Goal: Task Accomplishment & Management: Complete application form

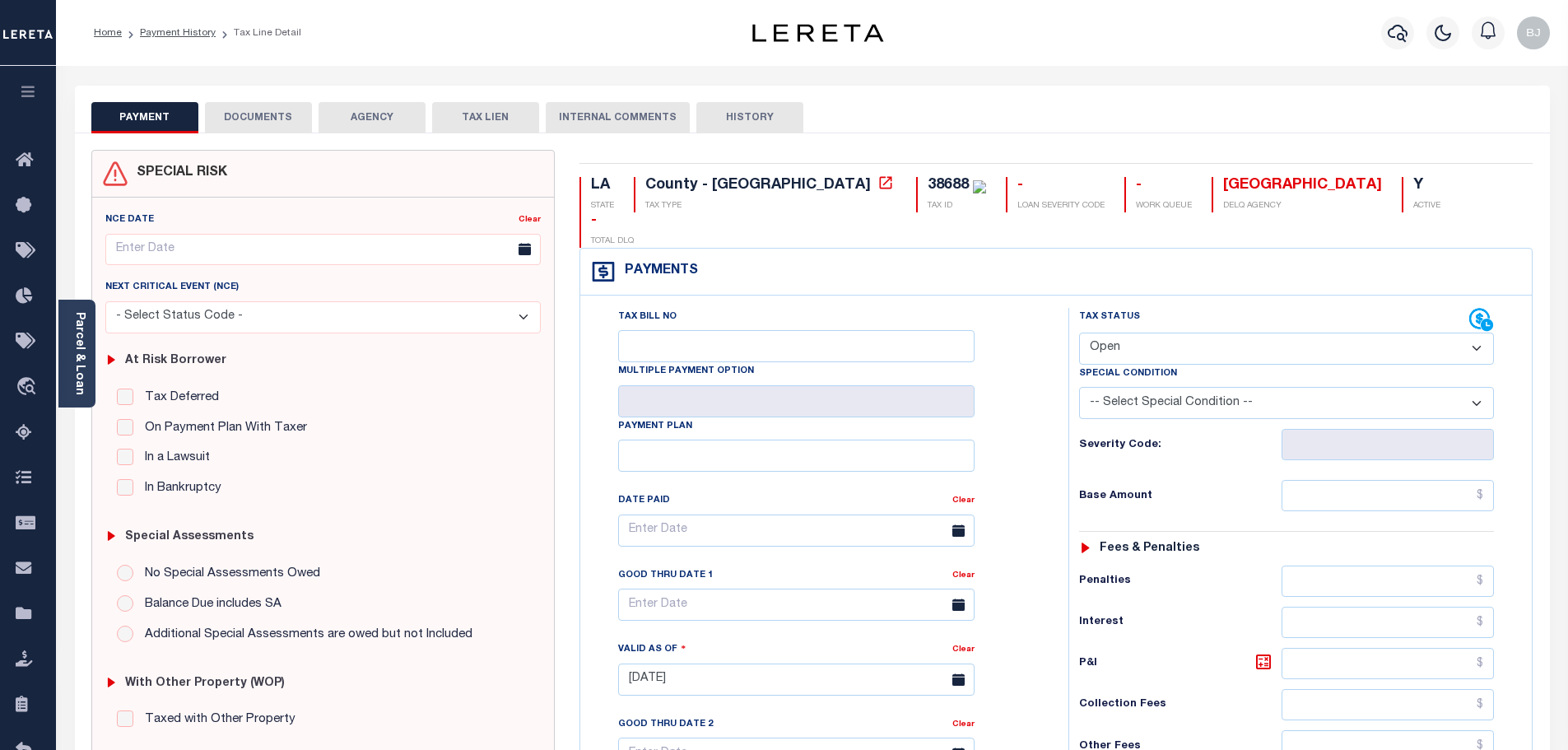
select select "OP2"
click at [1127, 439] on h6 "Severity Code:" at bounding box center [1180, 445] width 202 height 13
click at [927, 184] on div "38688" at bounding box center [947, 185] width 41 height 15
copy div "38688"
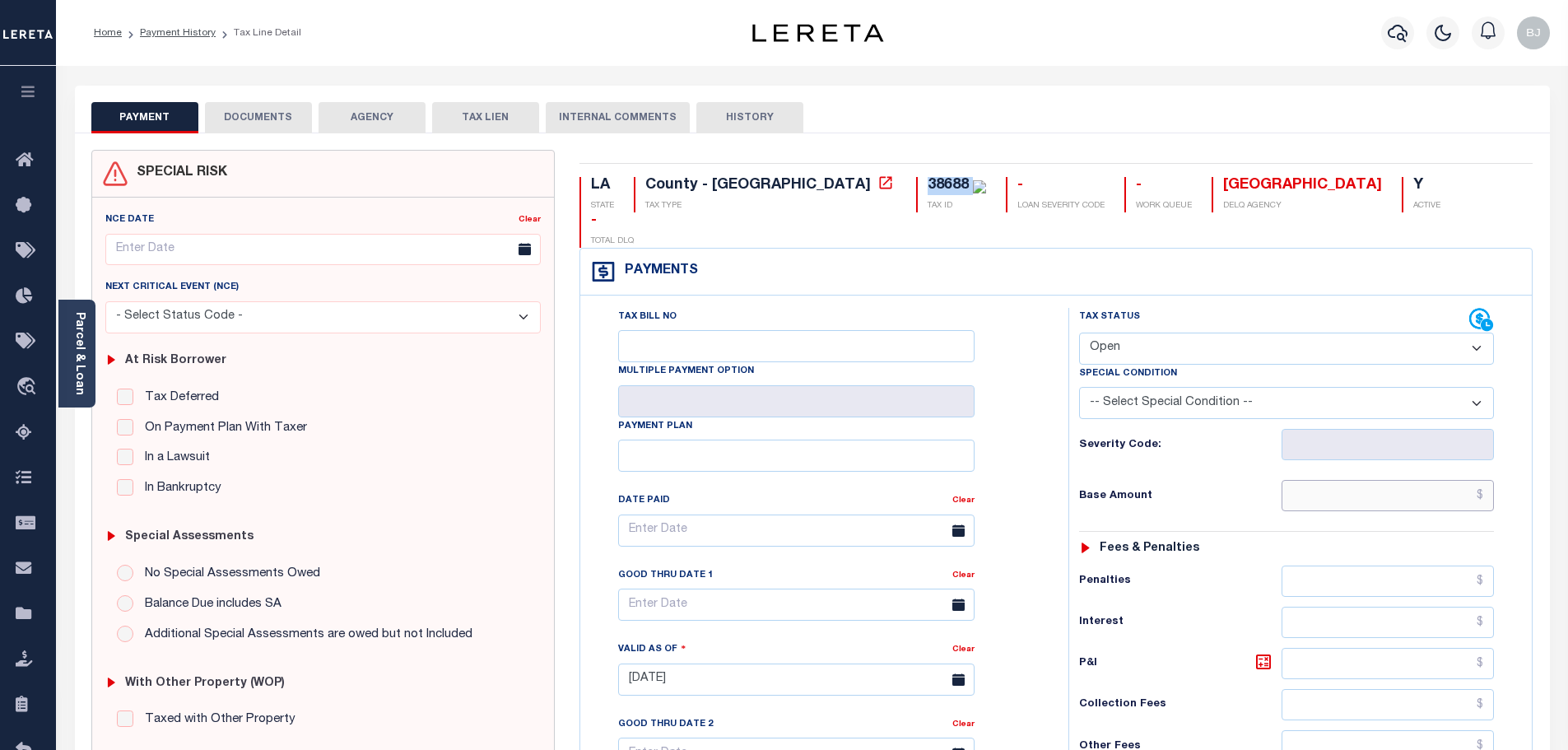
drag, startPoint x: 1366, startPoint y: 465, endPoint x: 1571, endPoint y: 442, distance: 206.3
click at [1366, 480] on input "text" at bounding box center [1388, 496] width 213 height 31
paste input "1,673.66"
type input "$1,673.66"
type input "[DATE]"
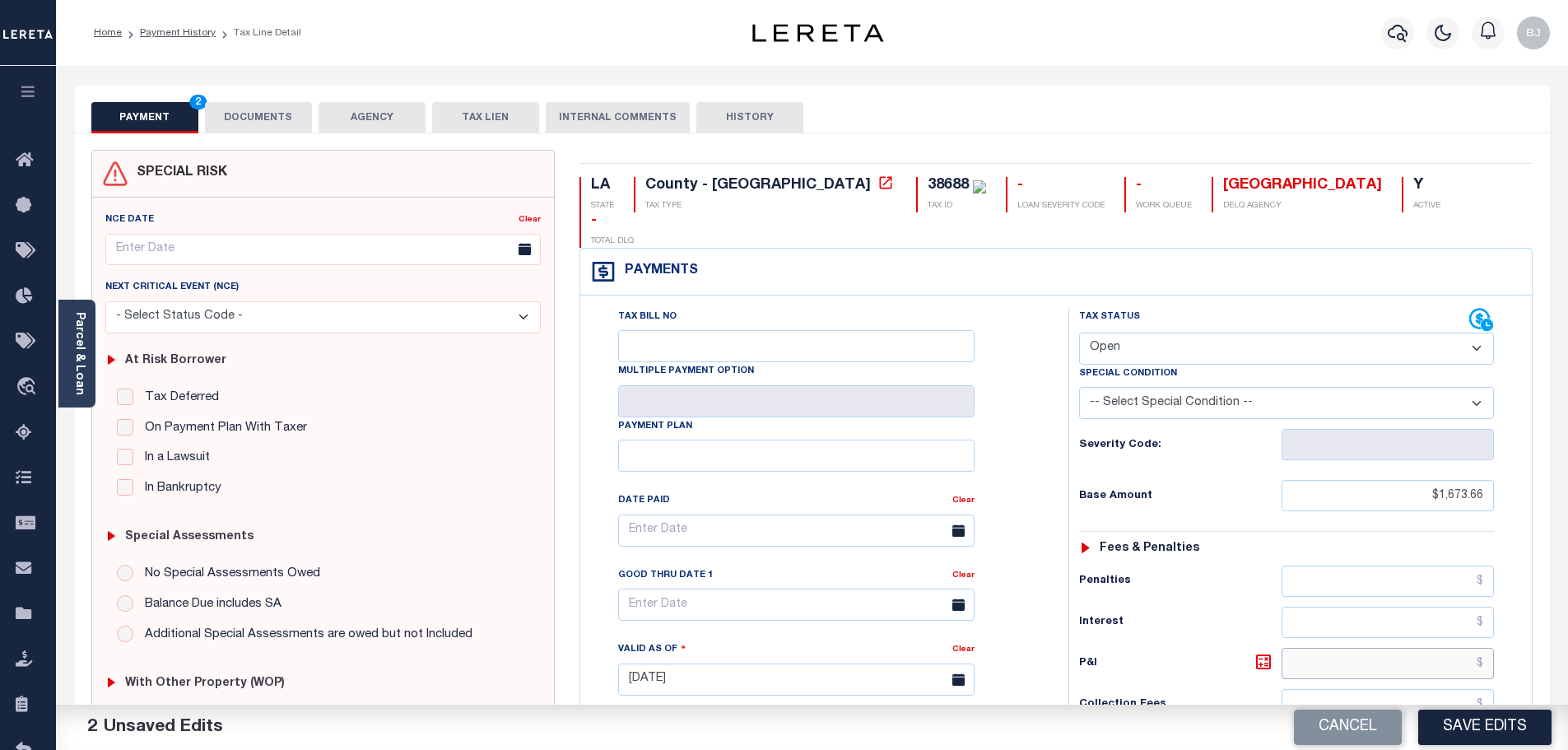
click at [1364, 648] on input "text" at bounding box center [1388, 664] width 213 height 31
type input "$16.74"
click at [1277, 332] on select "- Select Status Code - Open Due/Unpaid Paid Incomplete No Tax Due Internal Refu…" at bounding box center [1286, 348] width 415 height 32
select select "PYD"
click at [1079, 332] on select "- Select Status Code - Open Due/Unpaid Paid Incomplete No Tax Due Internal Refu…" at bounding box center [1286, 348] width 415 height 32
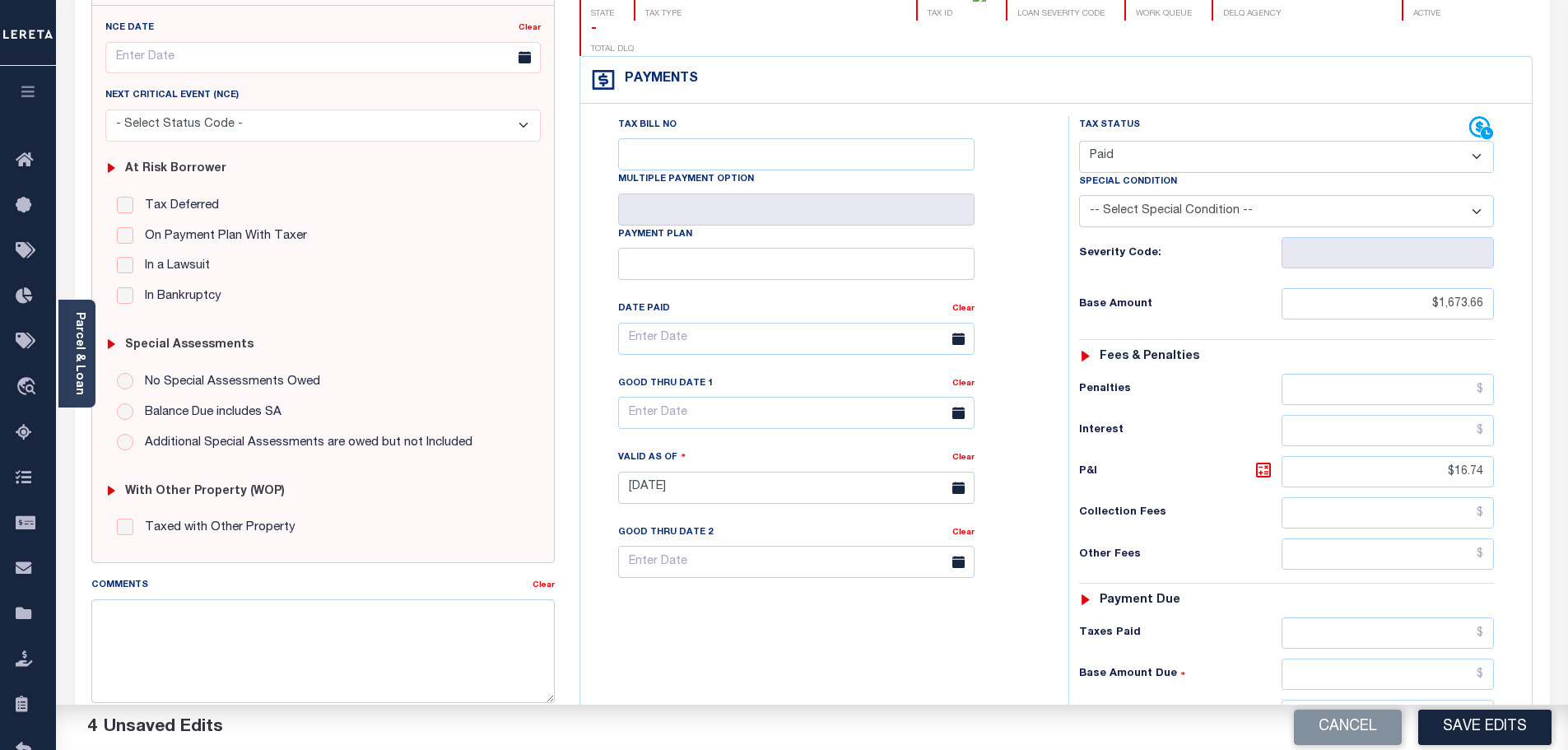
scroll to position [247, 0]
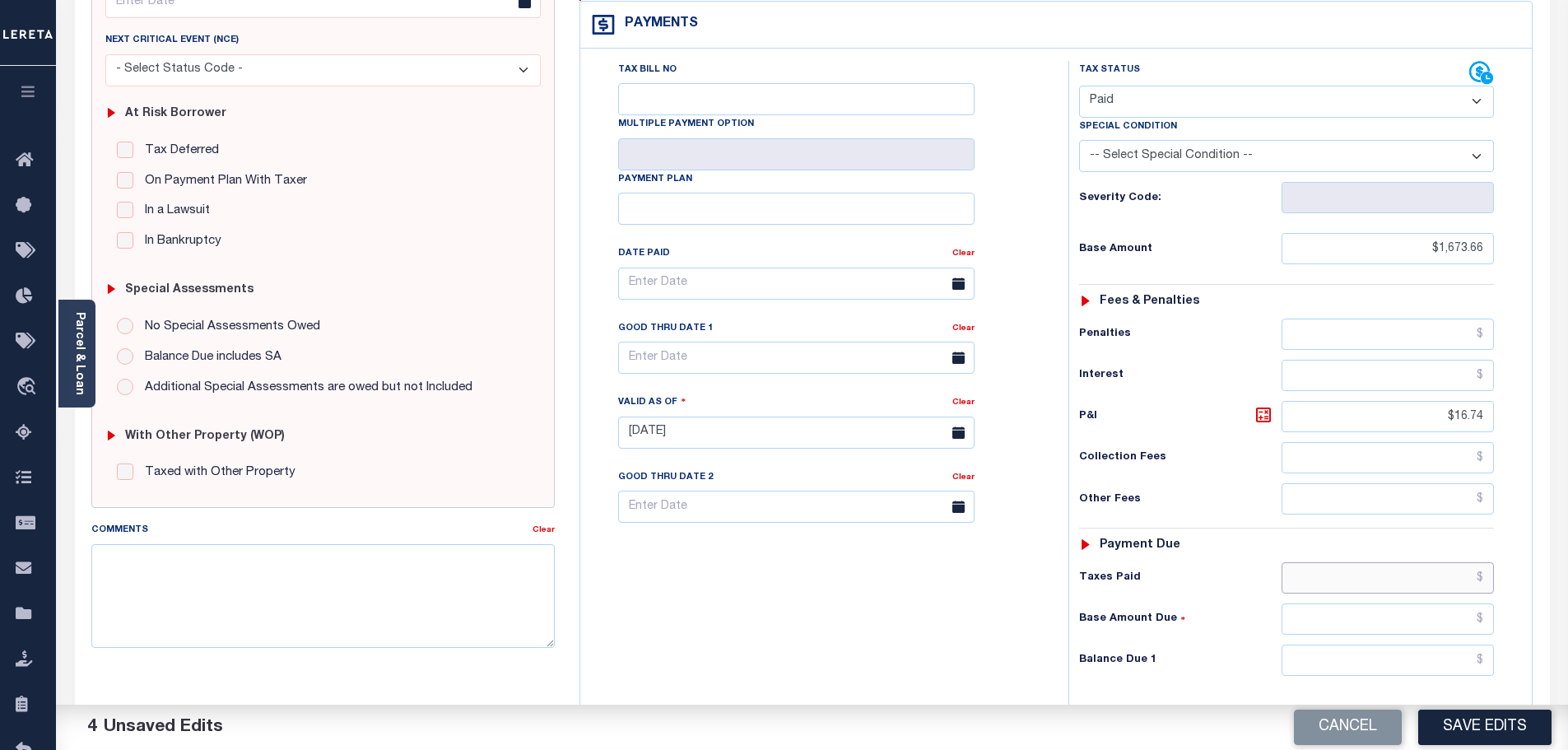
drag, startPoint x: 1399, startPoint y: 533, endPoint x: 1404, endPoint y: 545, distance: 13.0
click at [1399, 562] on input "text" at bounding box center [1388, 577] width 213 height 31
paste input "1,690.40"
type input "$1,690.40"
click at [1428, 644] on input "text" at bounding box center [1388, 660] width 213 height 31
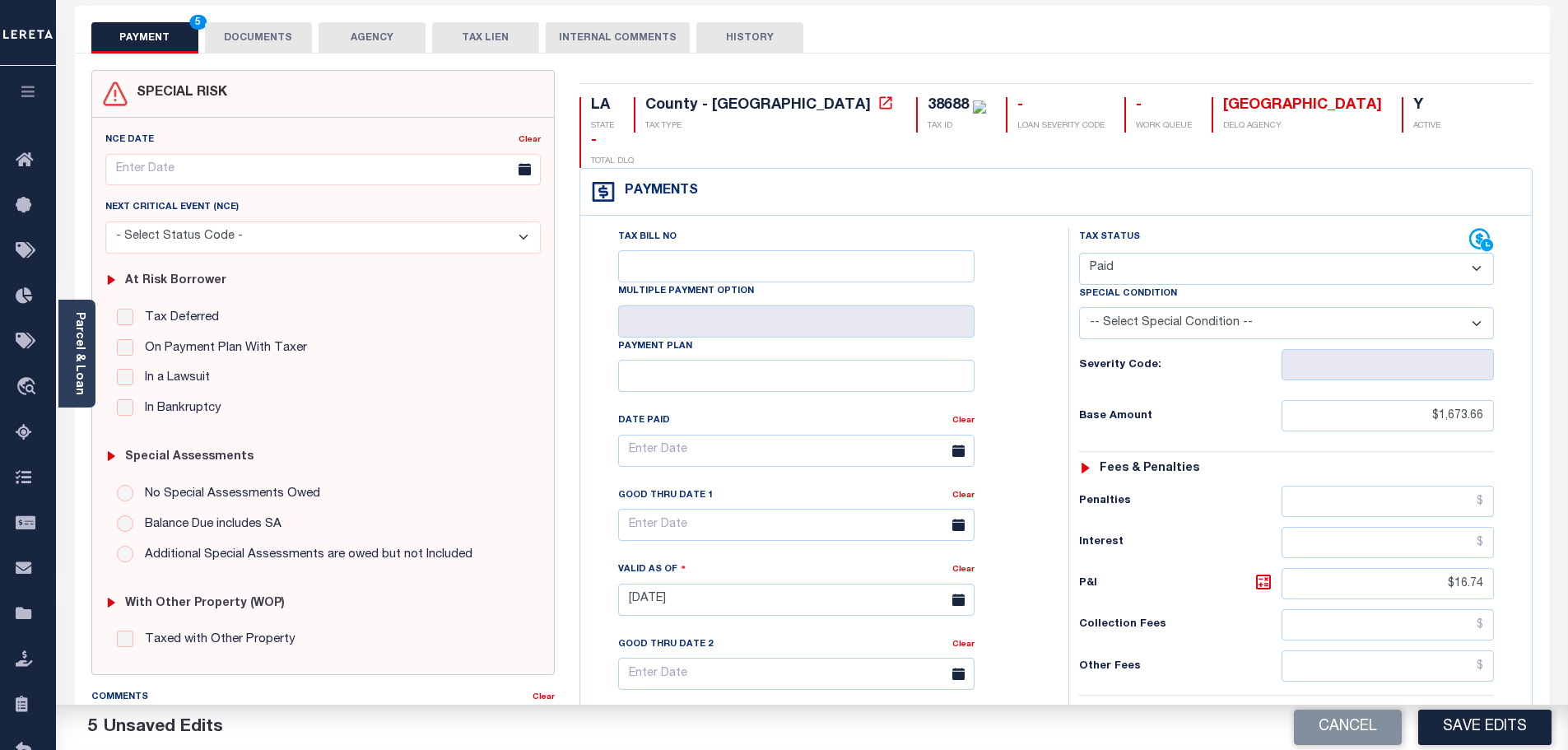
scroll to position [0, 0]
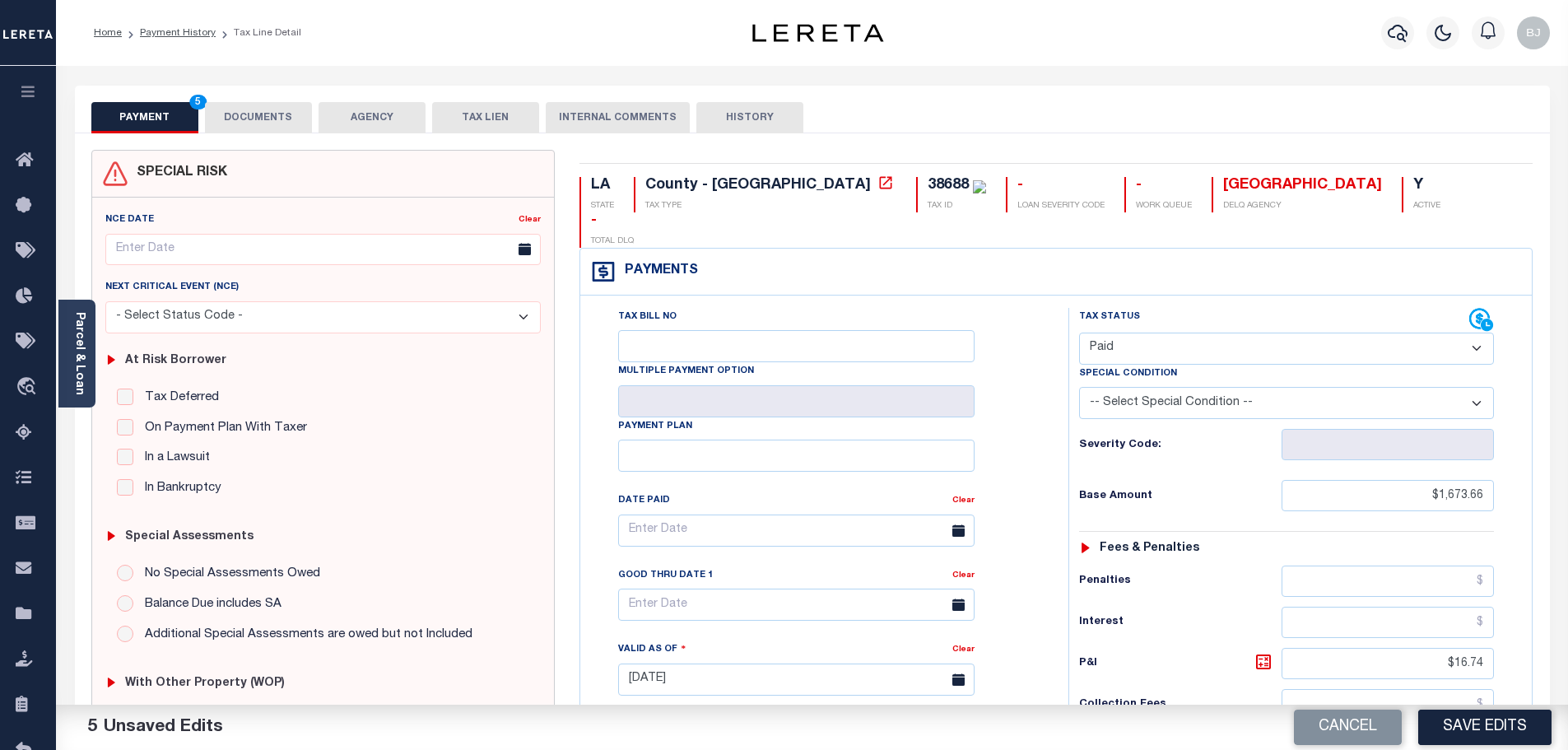
type input "$0.00"
click at [230, 131] on button "DOCUMENTS" at bounding box center [258, 118] width 107 height 31
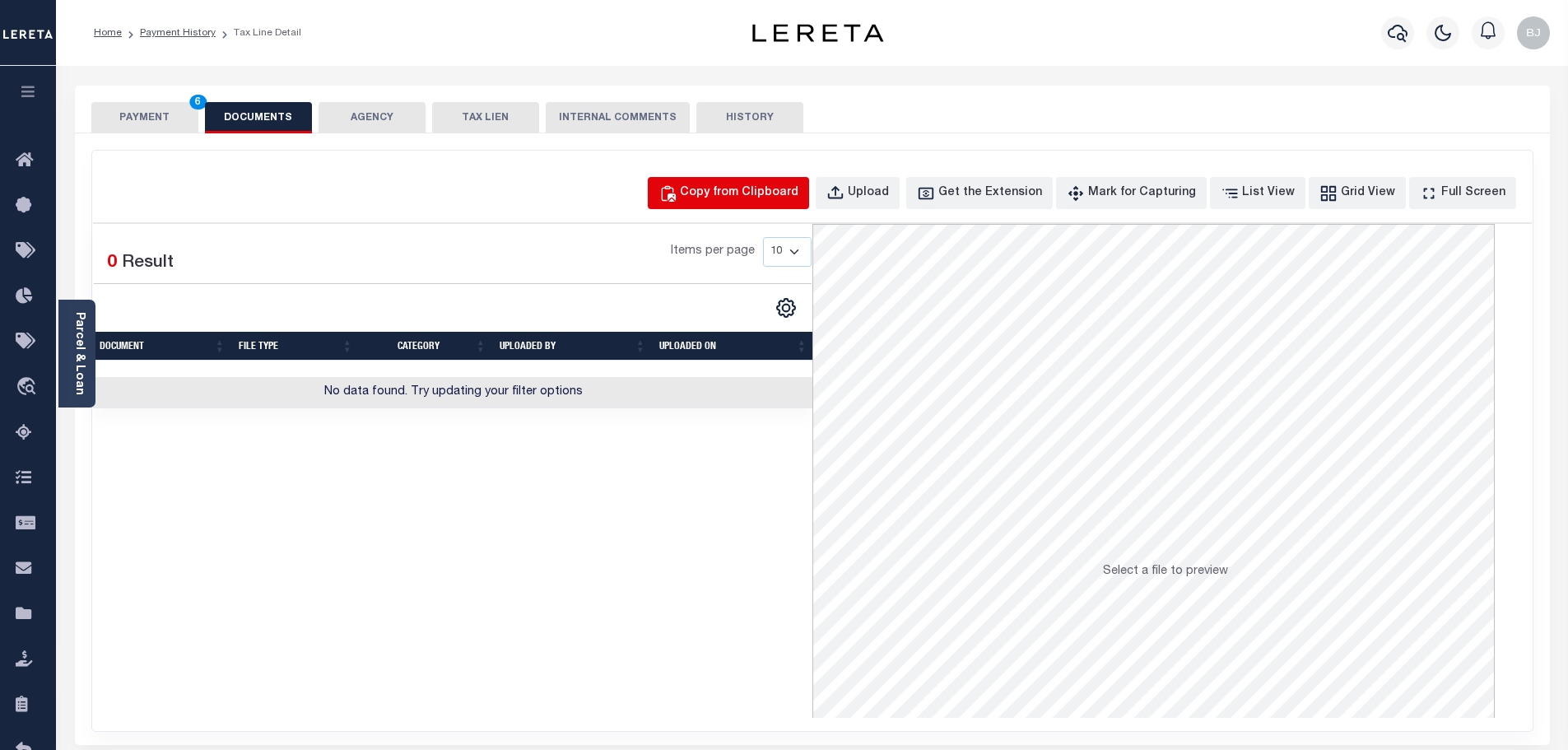
click at [759, 192] on div "Copy from Clipboard" at bounding box center [739, 194] width 118 height 18
select select "POP"
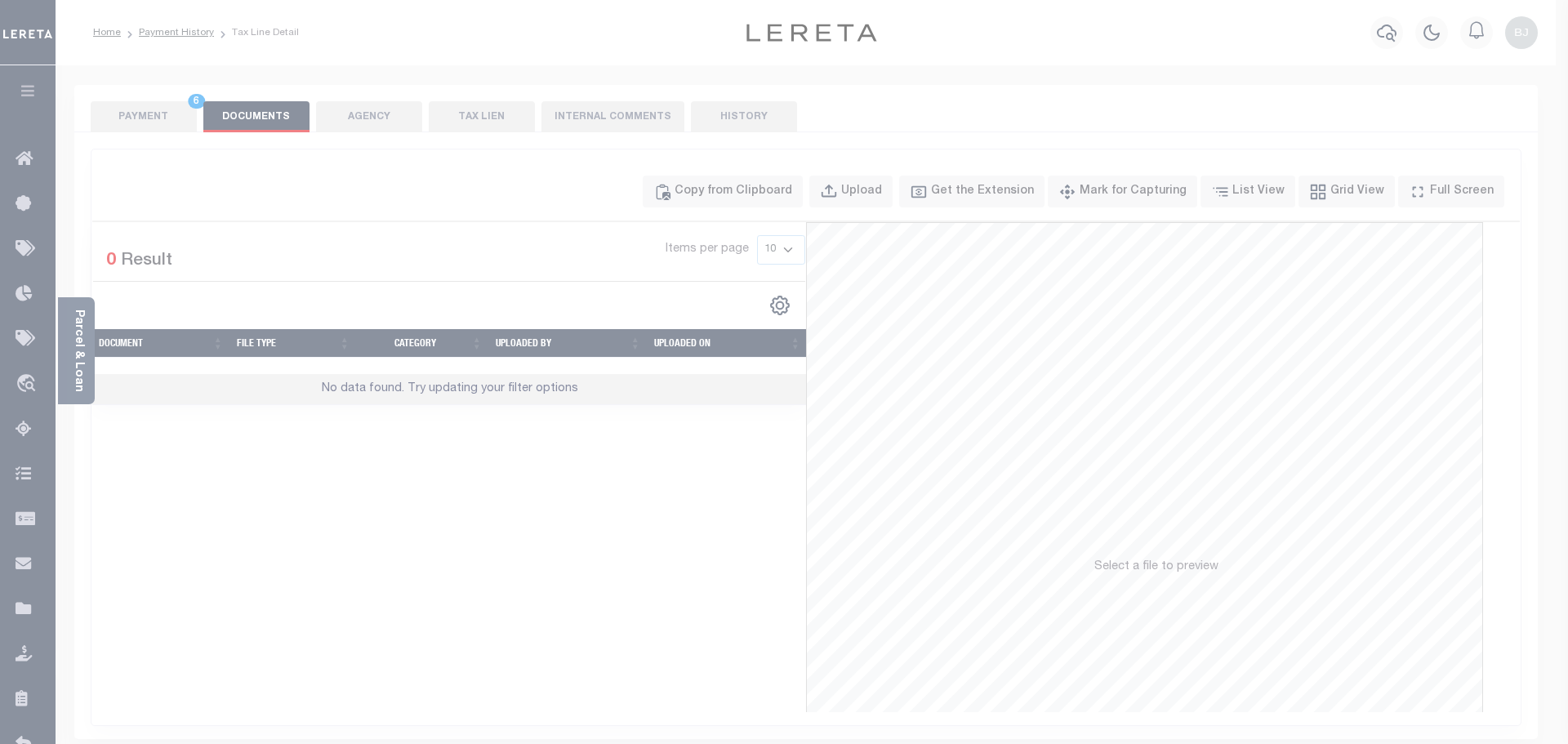
drag, startPoint x: 810, startPoint y: 344, endPoint x: 815, endPoint y: 362, distance: 18.7
click at [0, 0] on div "Paste copied image or file into this box" at bounding box center [0, 0] width 0 height 0
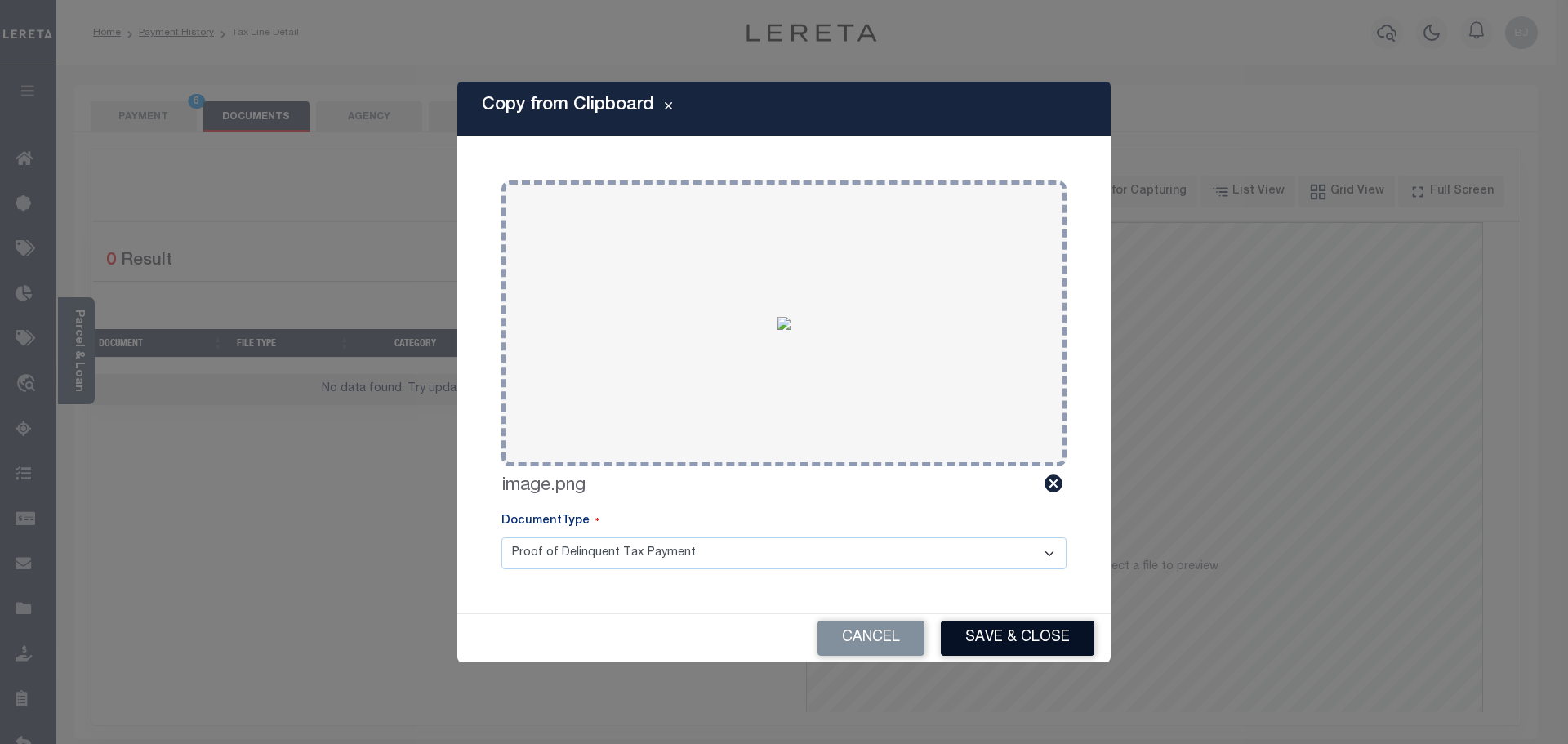
click at [1065, 637] on button "Save & Close" at bounding box center [1018, 637] width 154 height 36
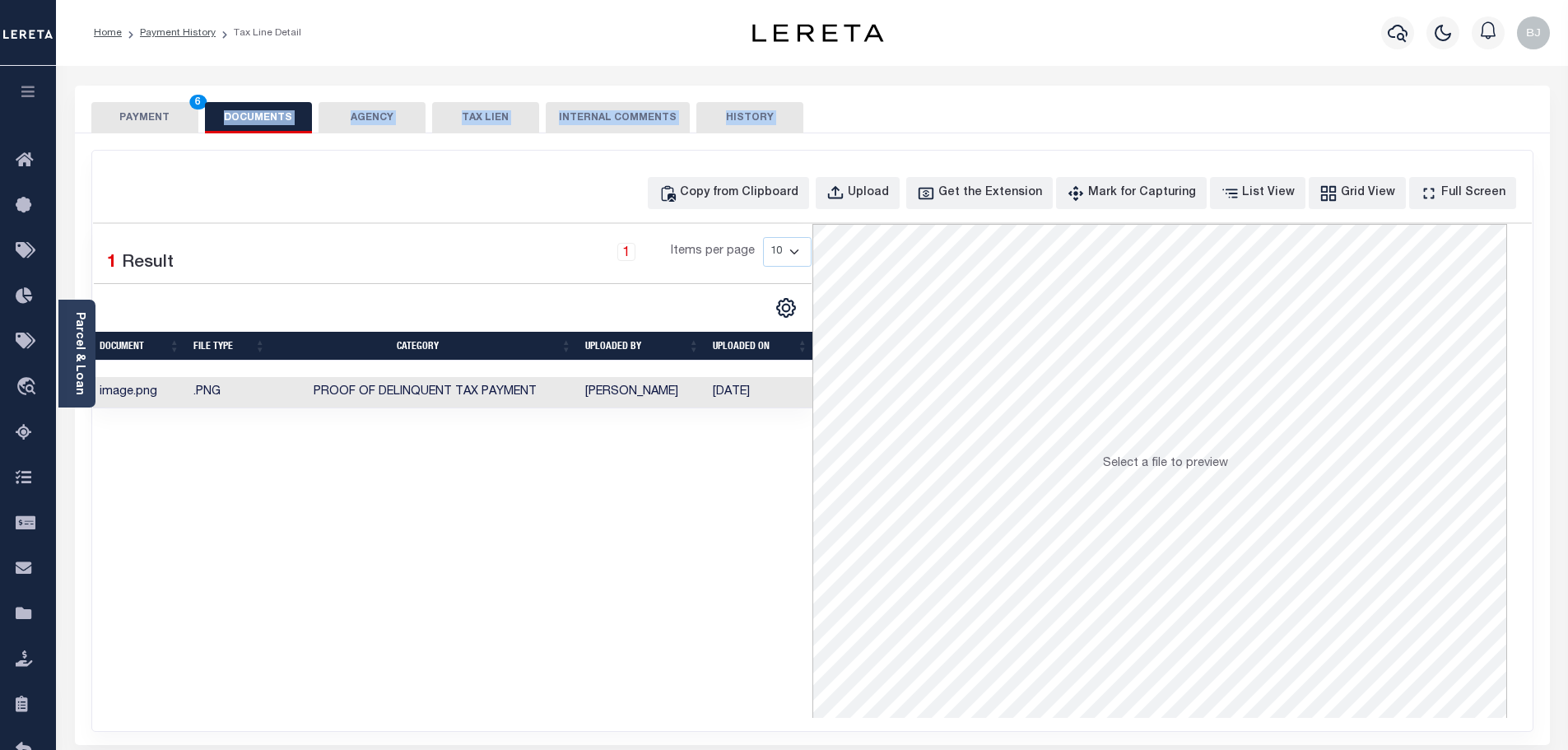
click at [157, 132] on div "PAYMENT 6 DOCUMENTS AGENCY DELINQUENT PAYEE TAX LIEN" at bounding box center [812, 415] width 1475 height 659
click at [162, 118] on button "PAYMENT 6" at bounding box center [145, 118] width 107 height 31
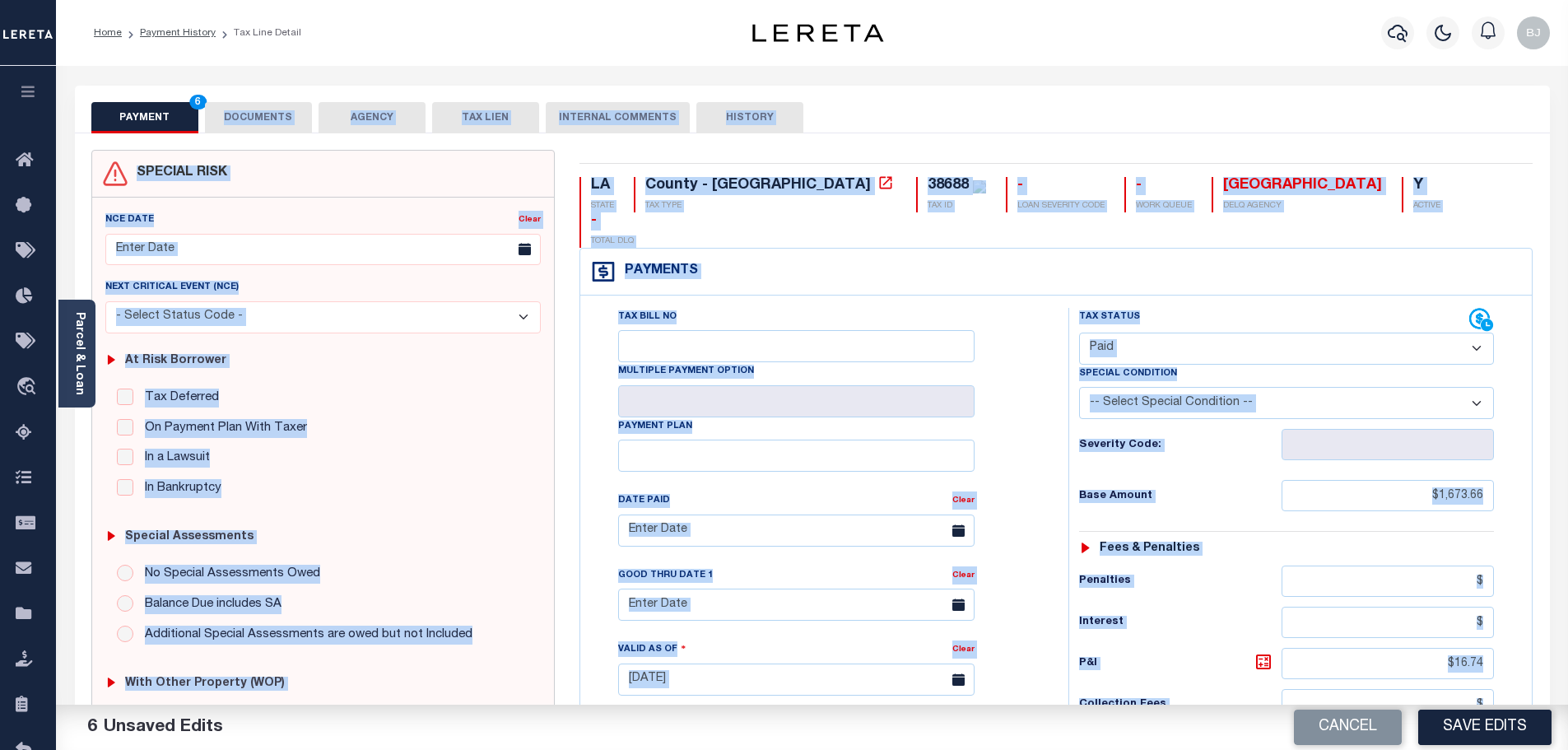
click at [1170, 489] on h6 "Base Amount" at bounding box center [1180, 496] width 202 height 13
click at [1472, 729] on button "Save Edits" at bounding box center [1484, 727] width 133 height 36
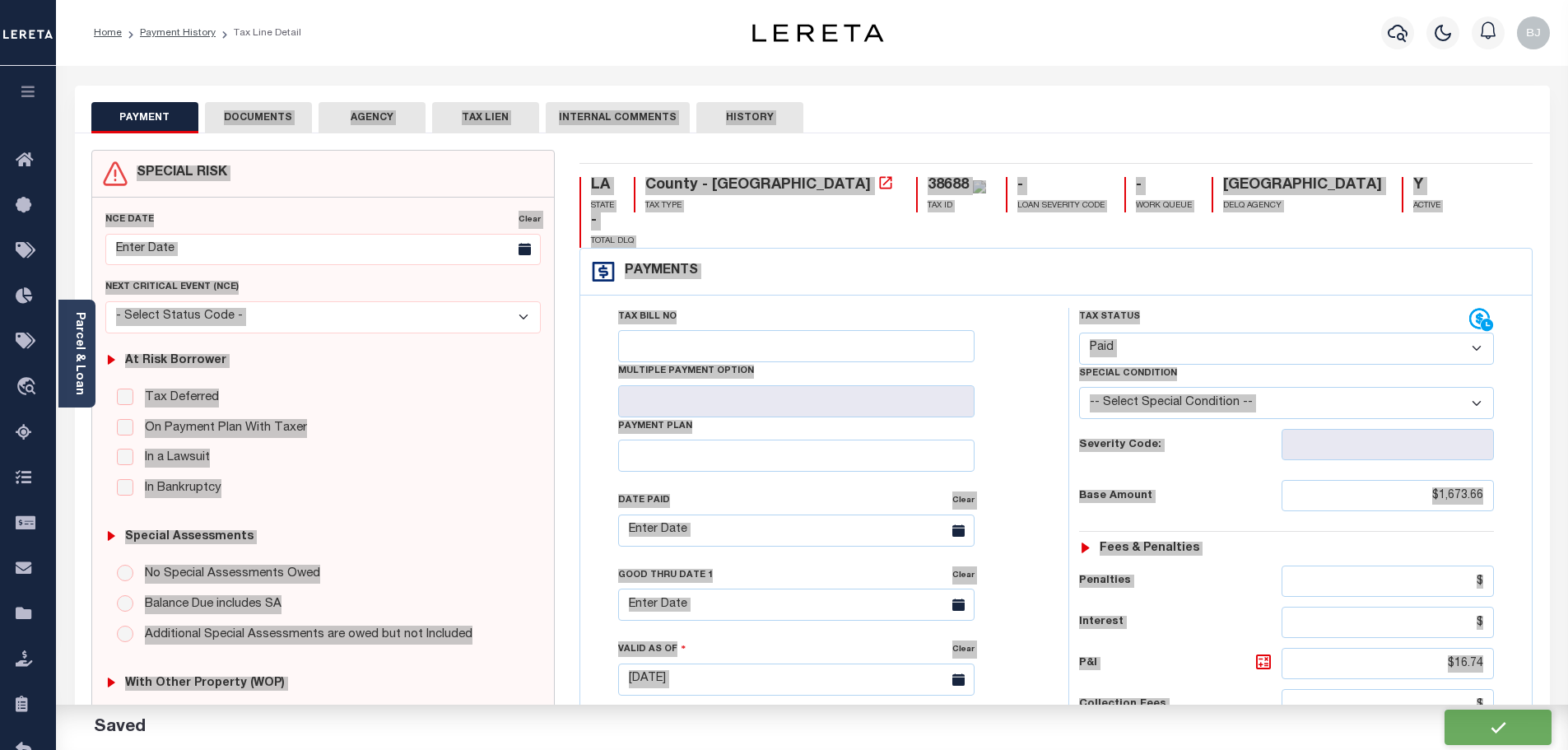
checkbox input "false"
type input "$1,673.66"
type input "$16.74"
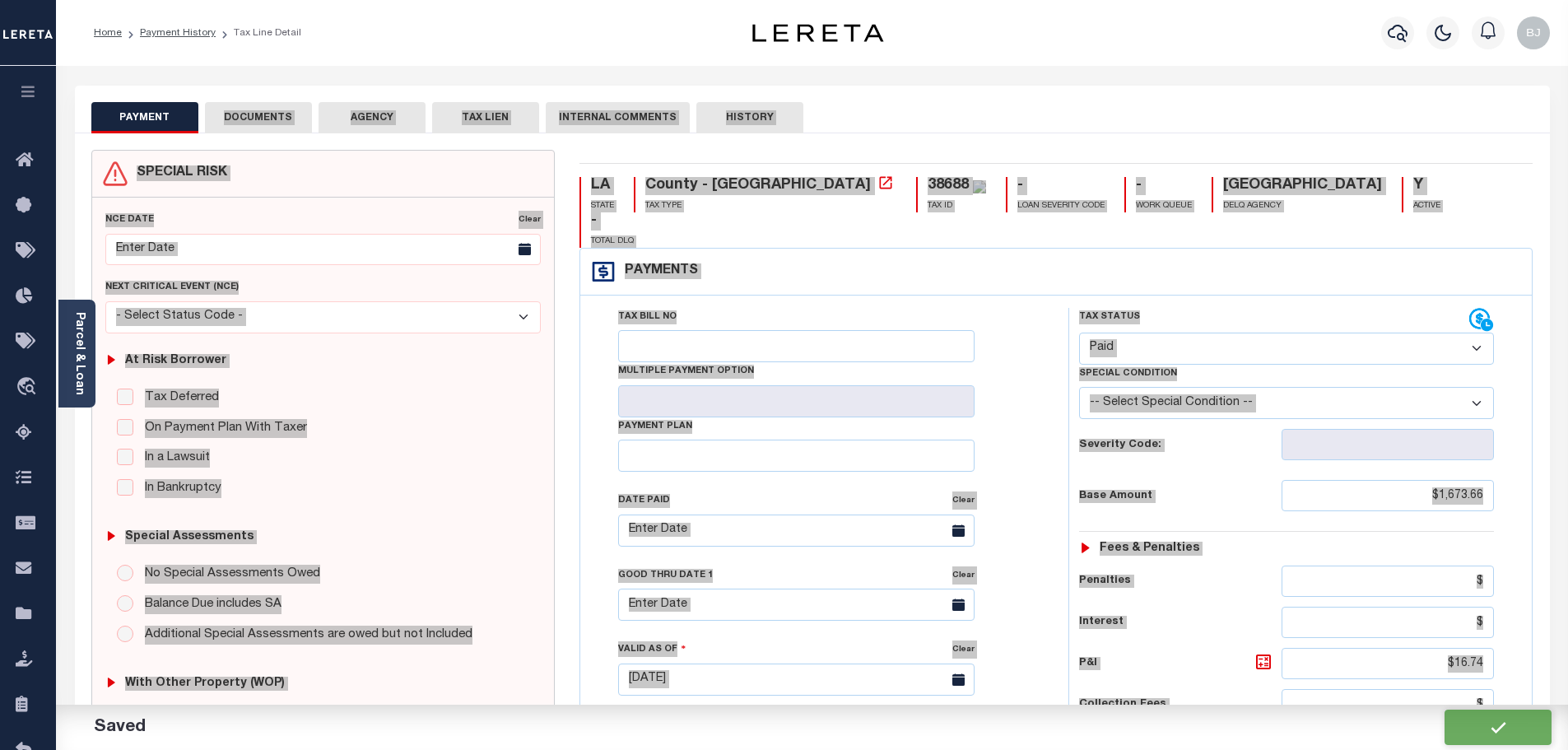
type input "$1,690.4"
type input "$0"
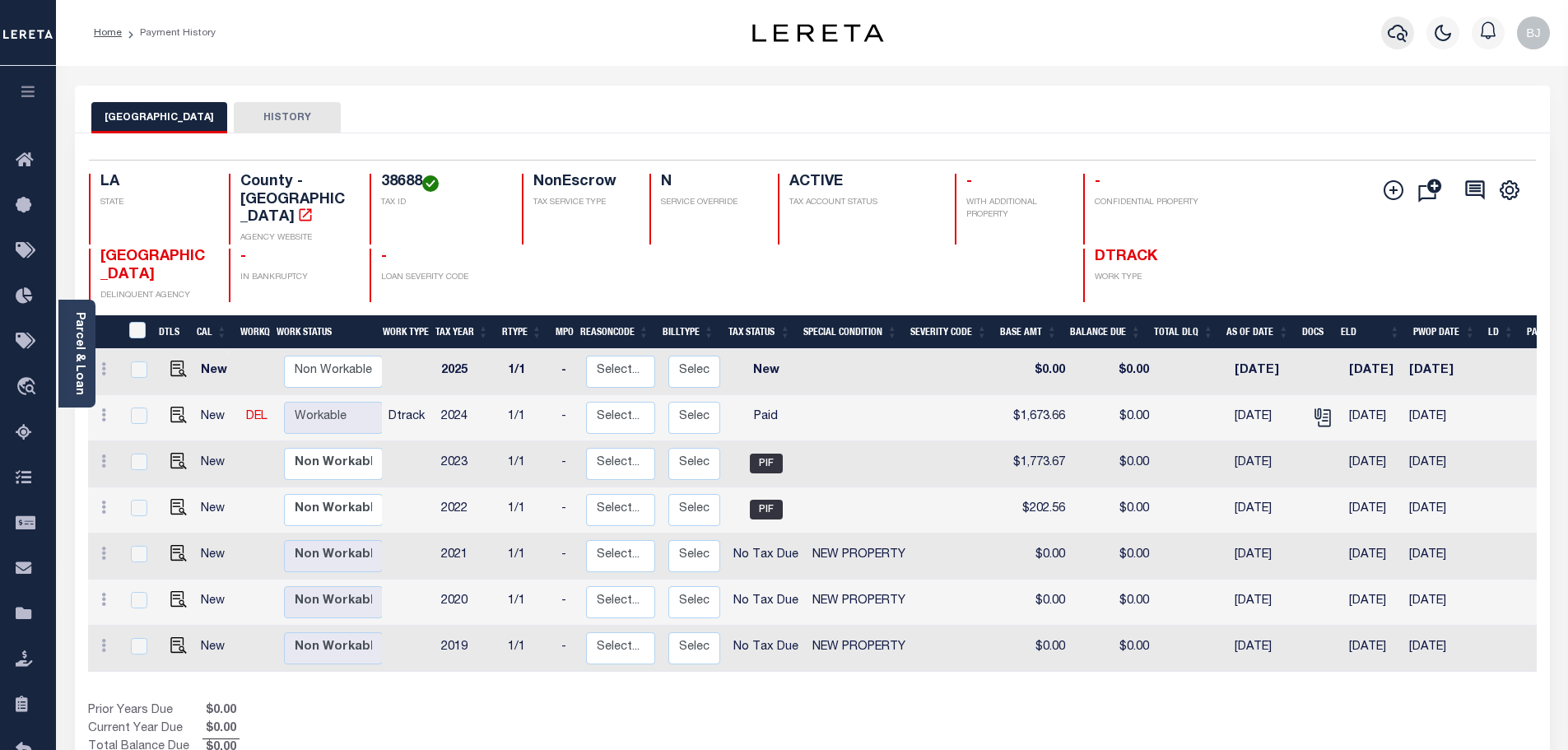
click at [1388, 32] on icon "button" at bounding box center [1398, 33] width 20 height 17
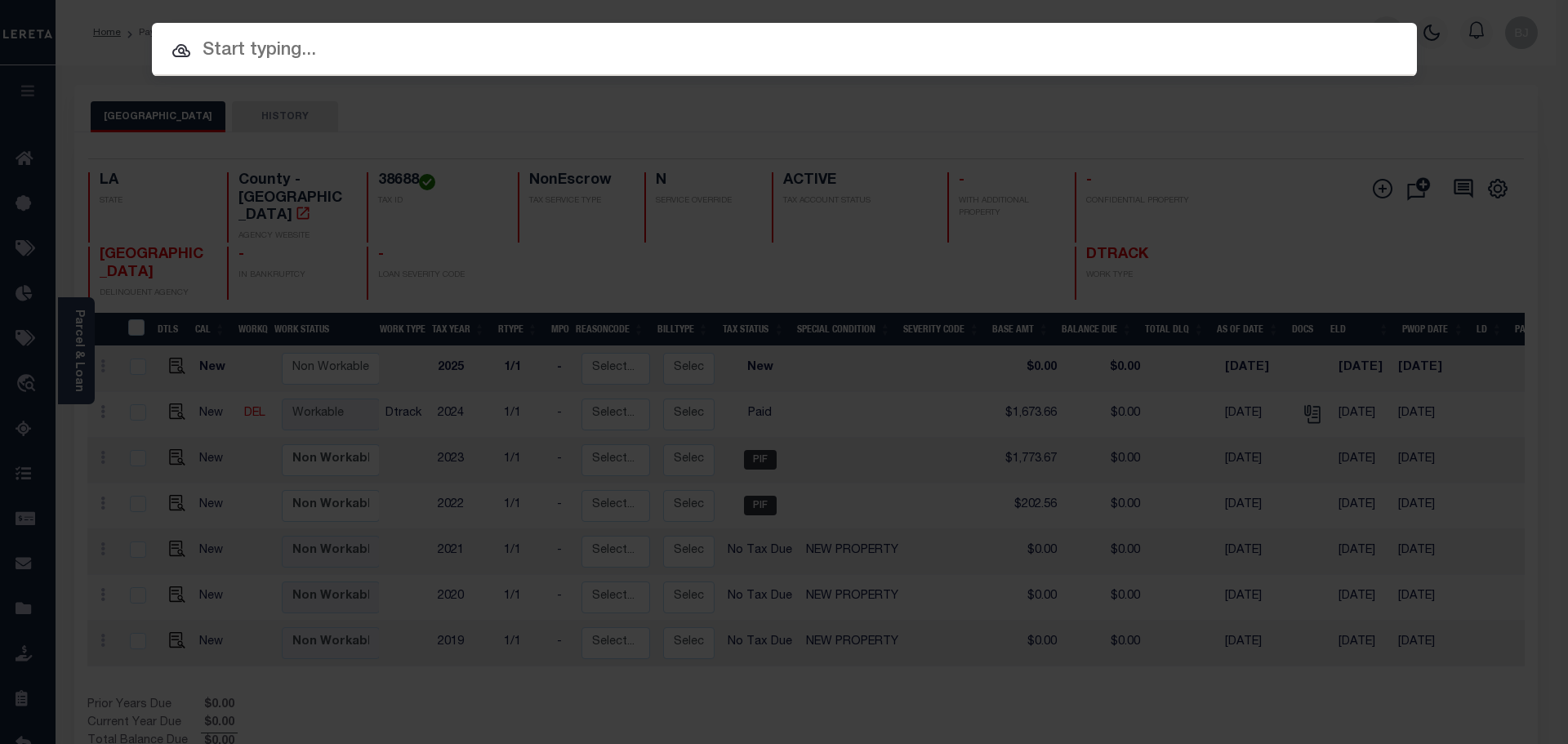
paste input "942200009721"
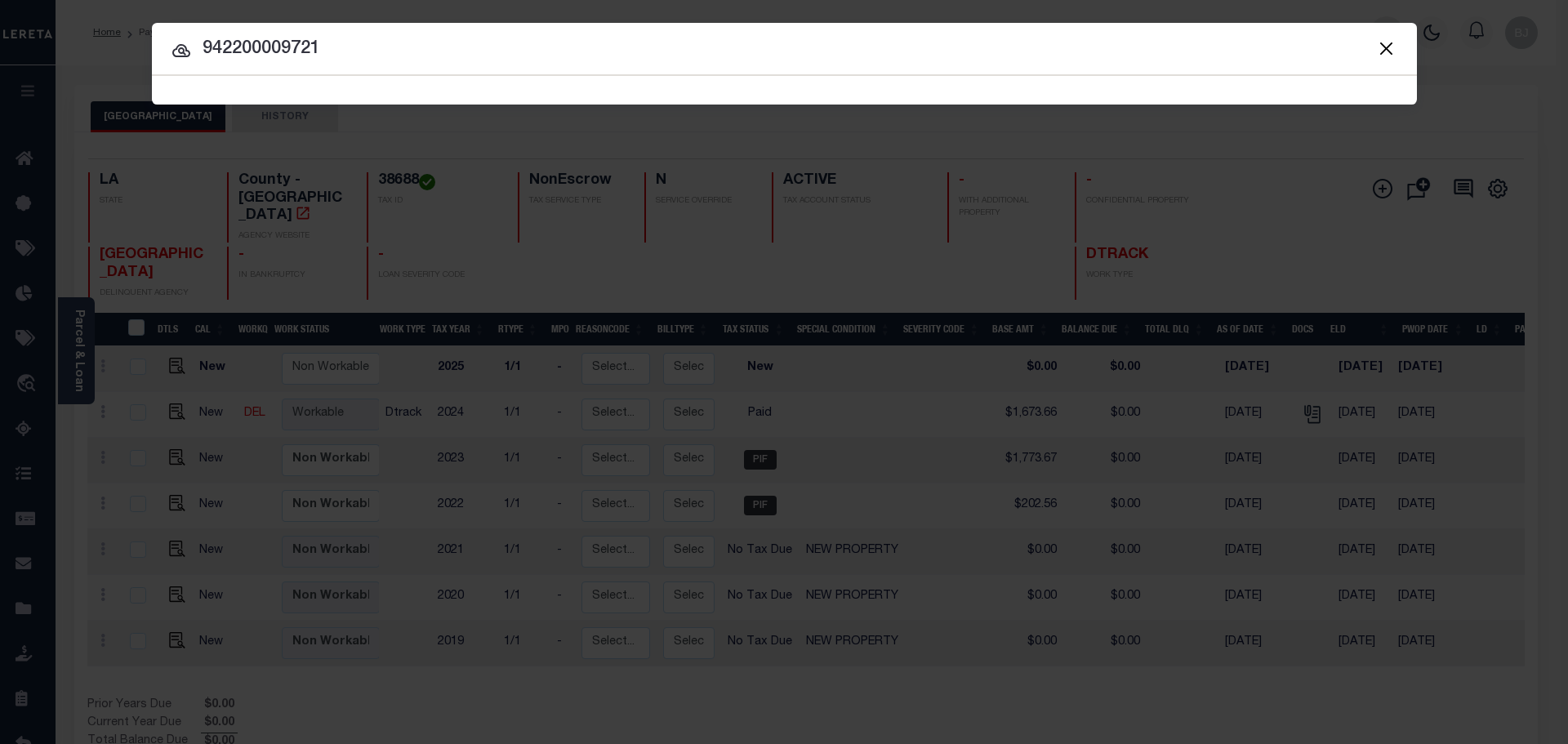
type input "942200009721"
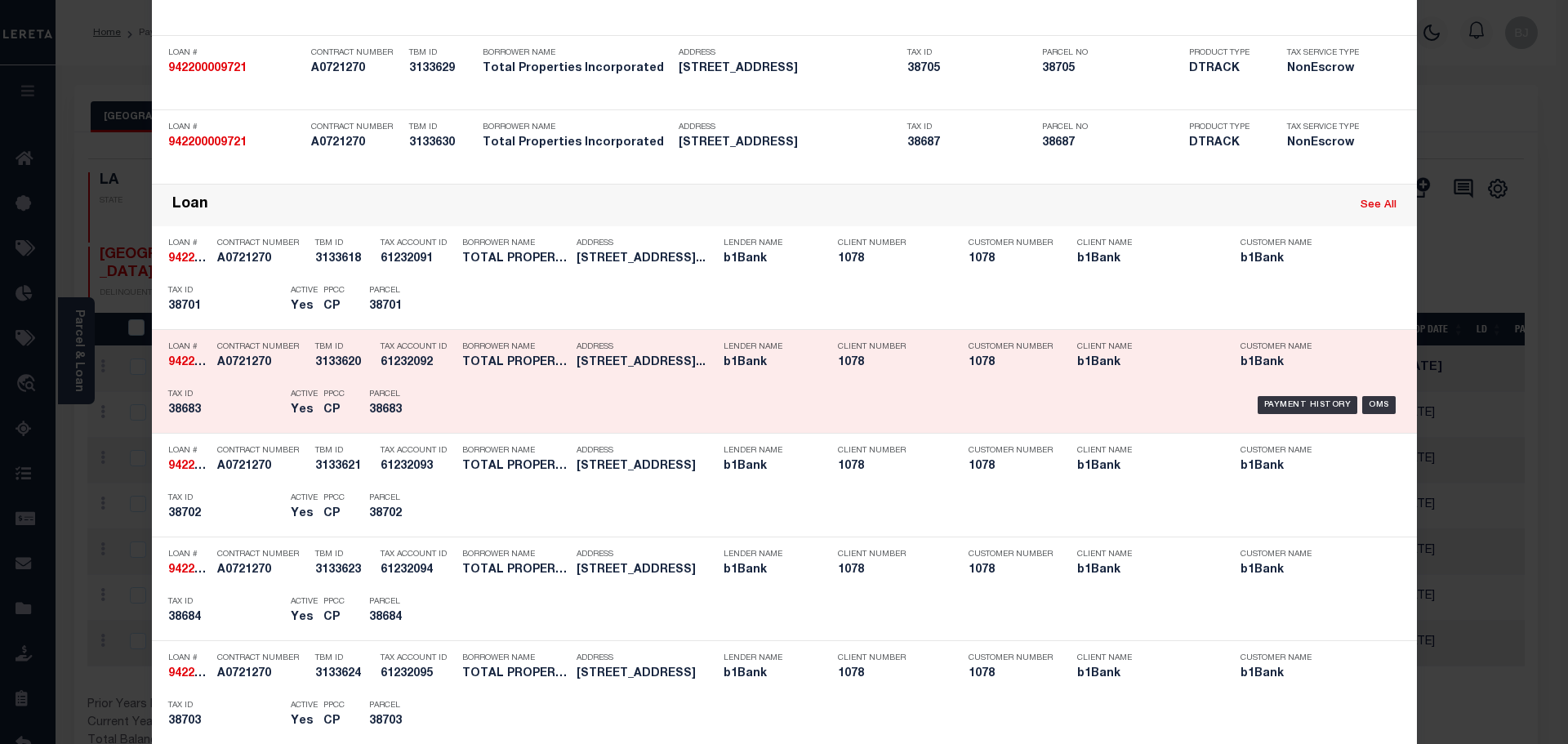
scroll to position [735, 0]
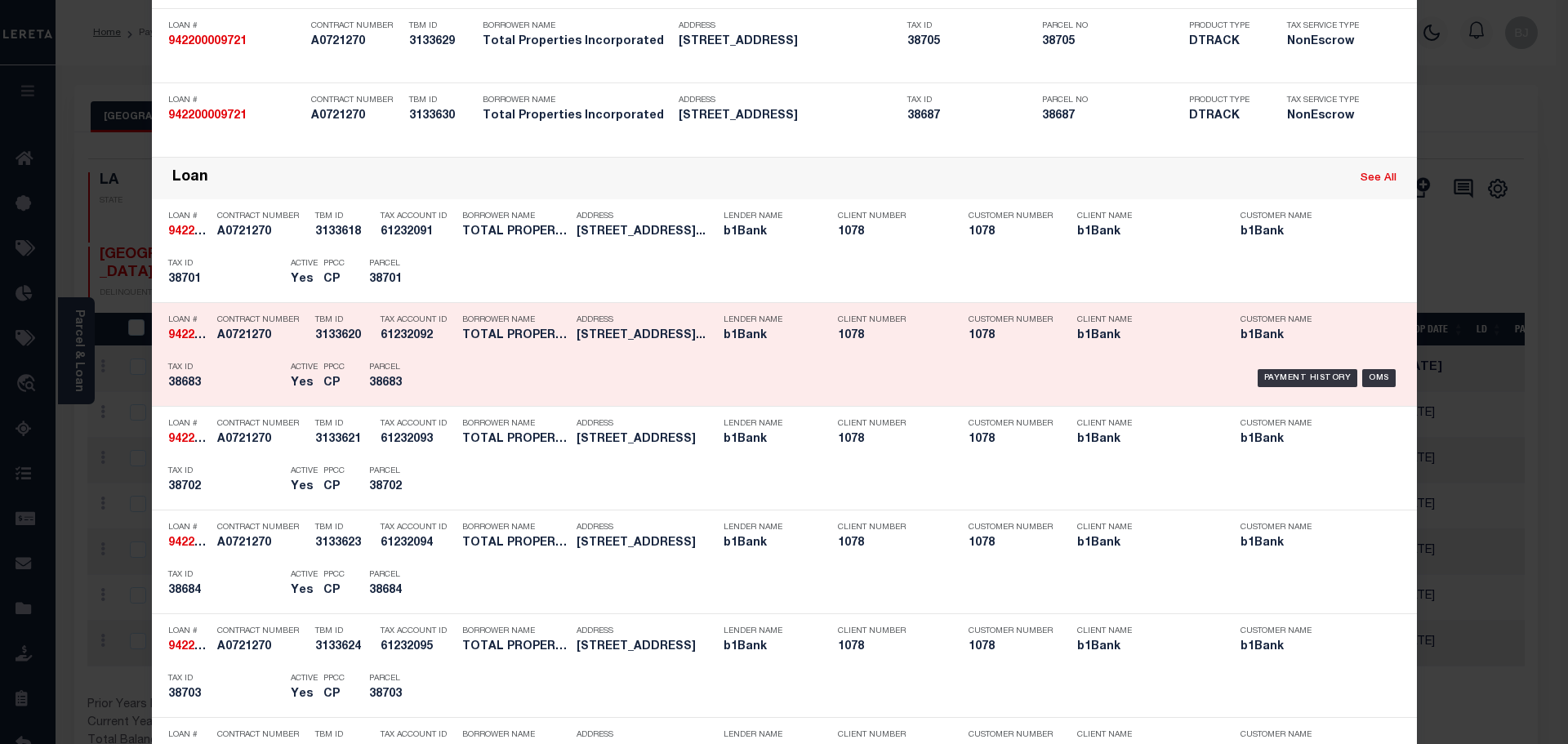
click at [829, 352] on div "Client Number 1078" at bounding box center [890, 331] width 130 height 47
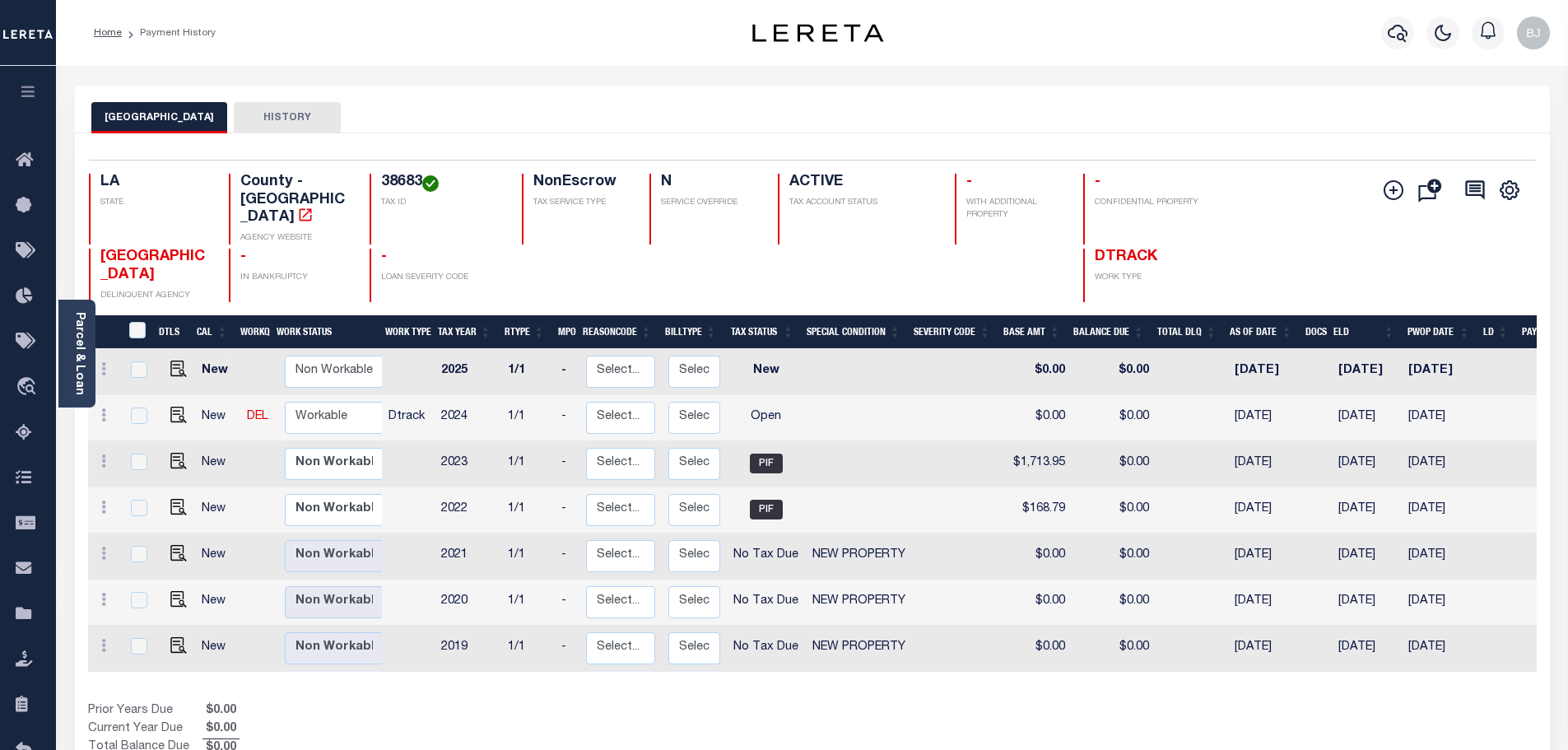
click at [387, 182] on h4 "38683" at bounding box center [442, 183] width 121 height 18
copy h4 "38683"
click at [174, 407] on img "" at bounding box center [179, 415] width 17 height 17
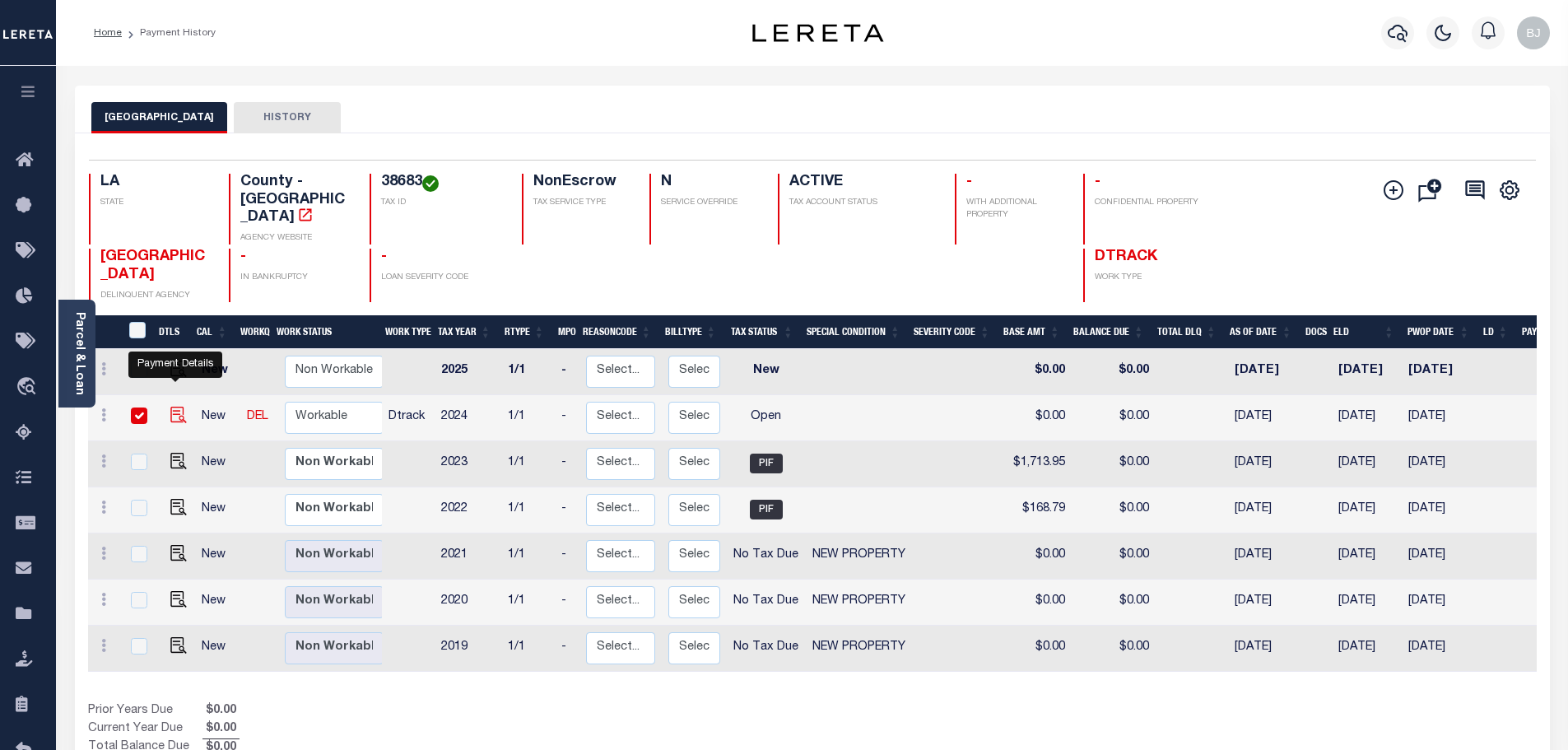
checkbox input "true"
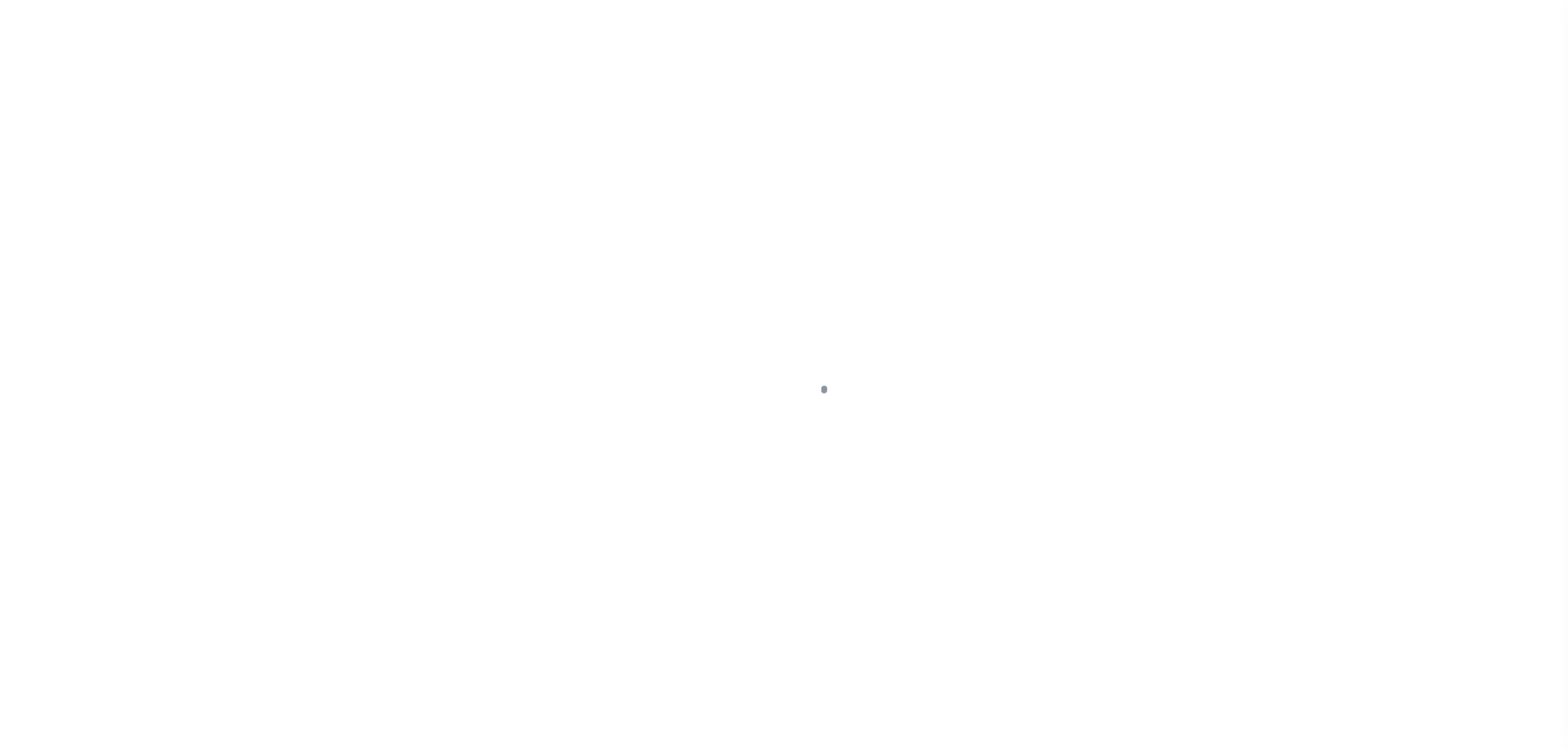
select select "OP2"
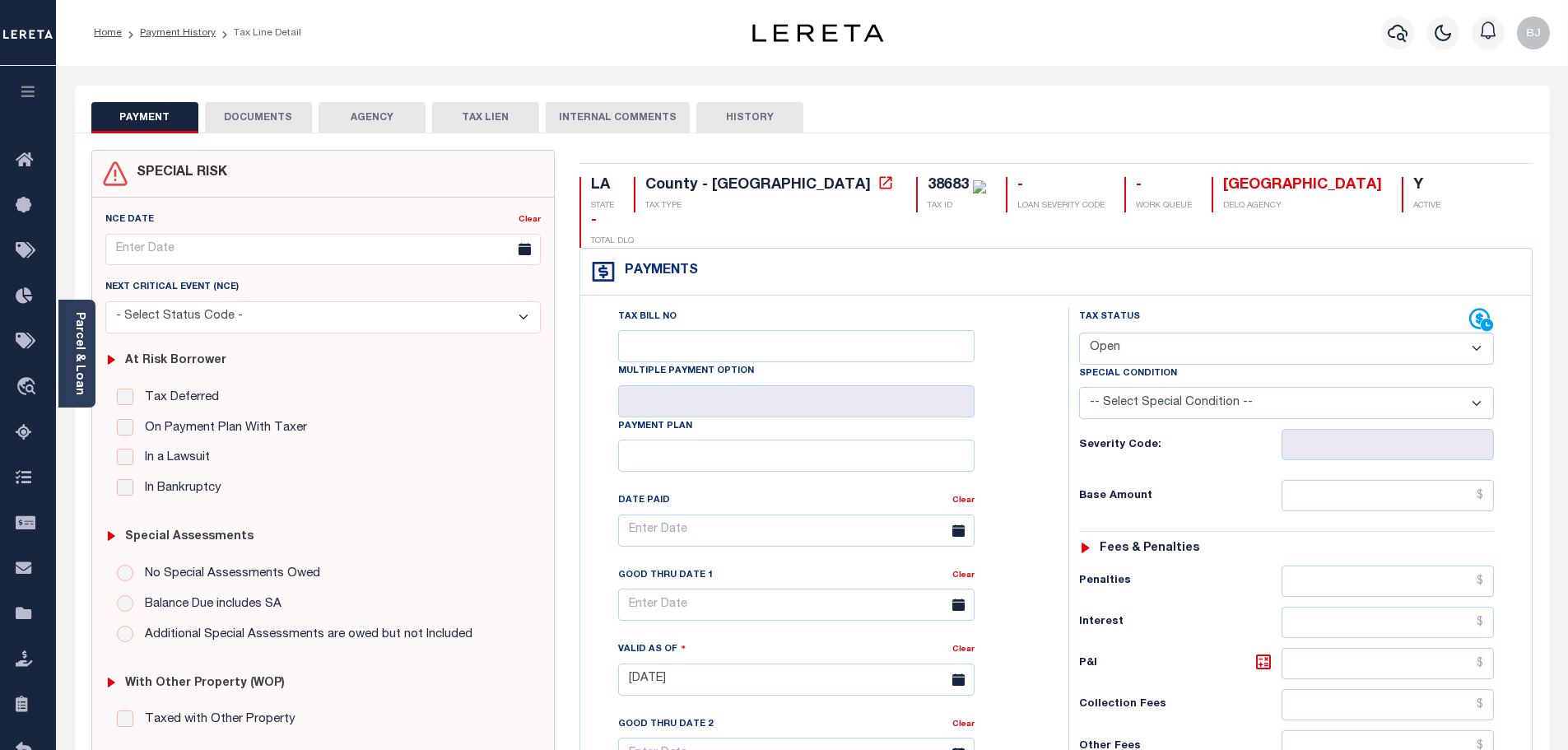
click at [1379, 448] on div "Tax Status Status - Select Status Code -" at bounding box center [1292, 671] width 447 height 727
click at [1409, 480] on input "text" at bounding box center [1388, 496] width 213 height 31
paste input "1,626.45"
type input "$1,626.45"
type input "[DATE]"
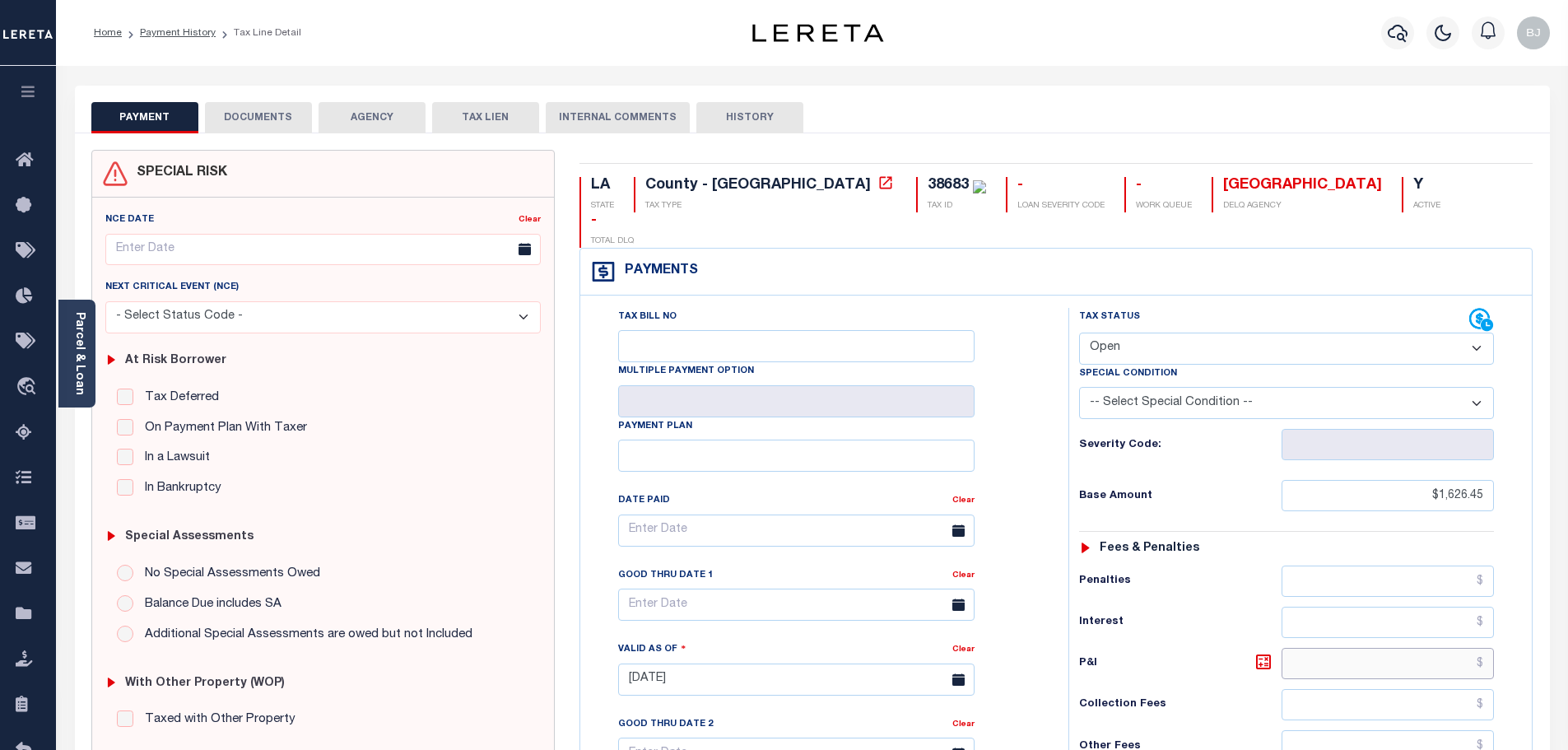
click at [1422, 648] on input "text" at bounding box center [1388, 664] width 213 height 31
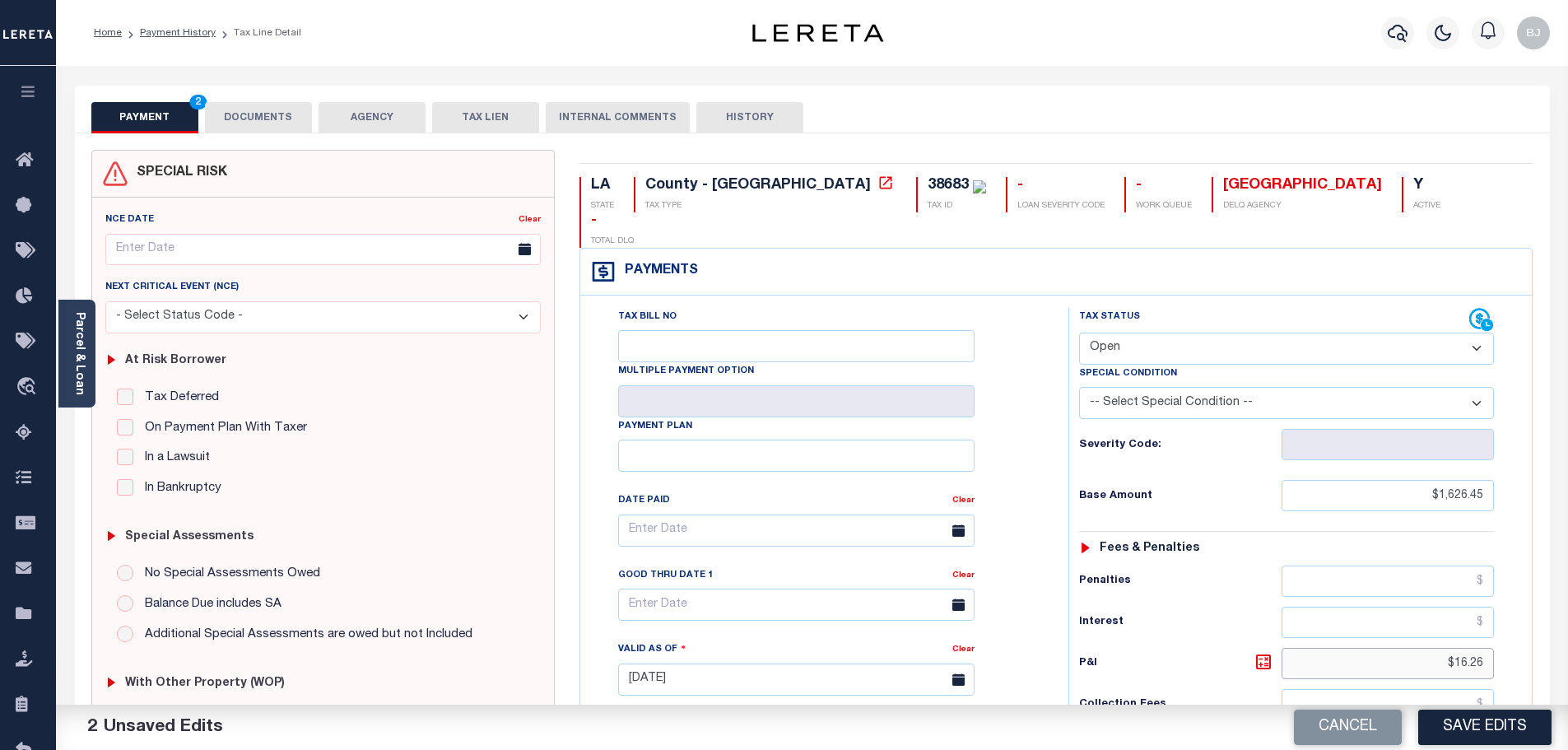
type input "$16.26"
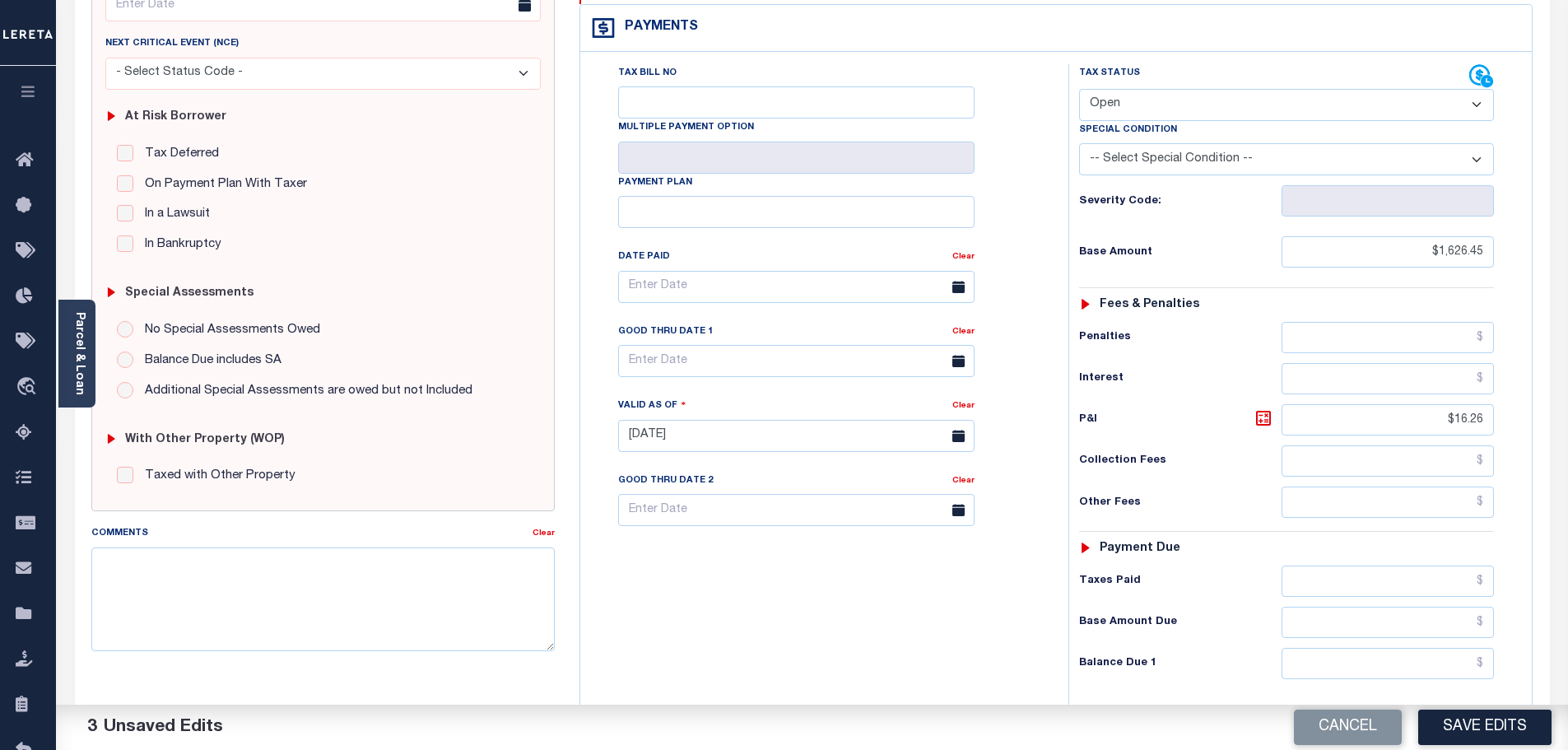
scroll to position [247, 0]
click at [1392, 562] on input "text" at bounding box center [1388, 577] width 213 height 31
paste input "1,642.71"
type input "$1,642.71"
click at [1424, 644] on input "text" at bounding box center [1388, 660] width 213 height 31
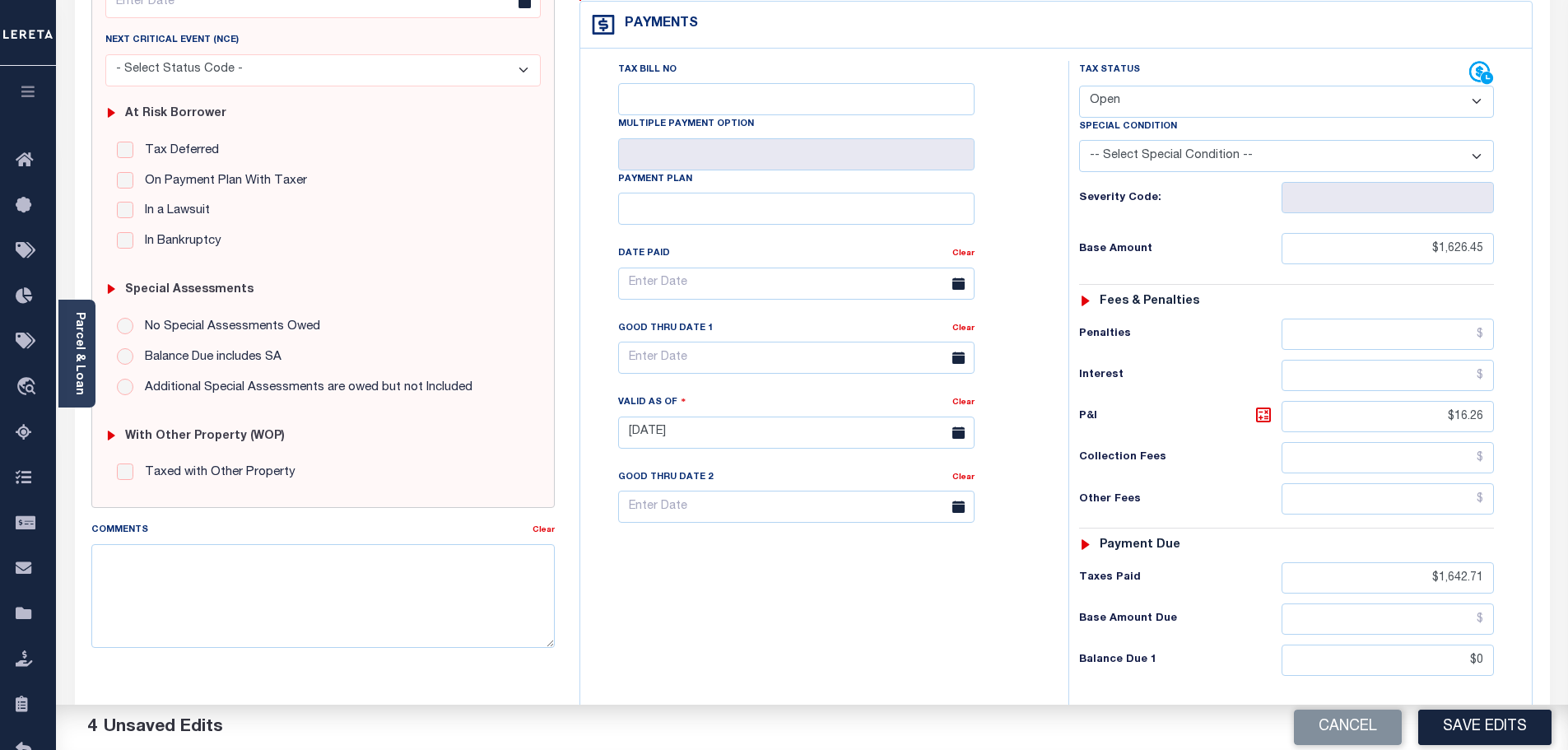
type input "$0.00"
click at [1192, 85] on select "- Select Status Code - Open Due/Unpaid Paid Incomplete No Tax Due Internal Refu…" at bounding box center [1286, 101] width 415 height 32
select select "PYD"
click at [1079, 85] on select "- Select Status Code - Open Due/Unpaid Paid Incomplete No Tax Due Internal Refu…" at bounding box center [1286, 101] width 415 height 32
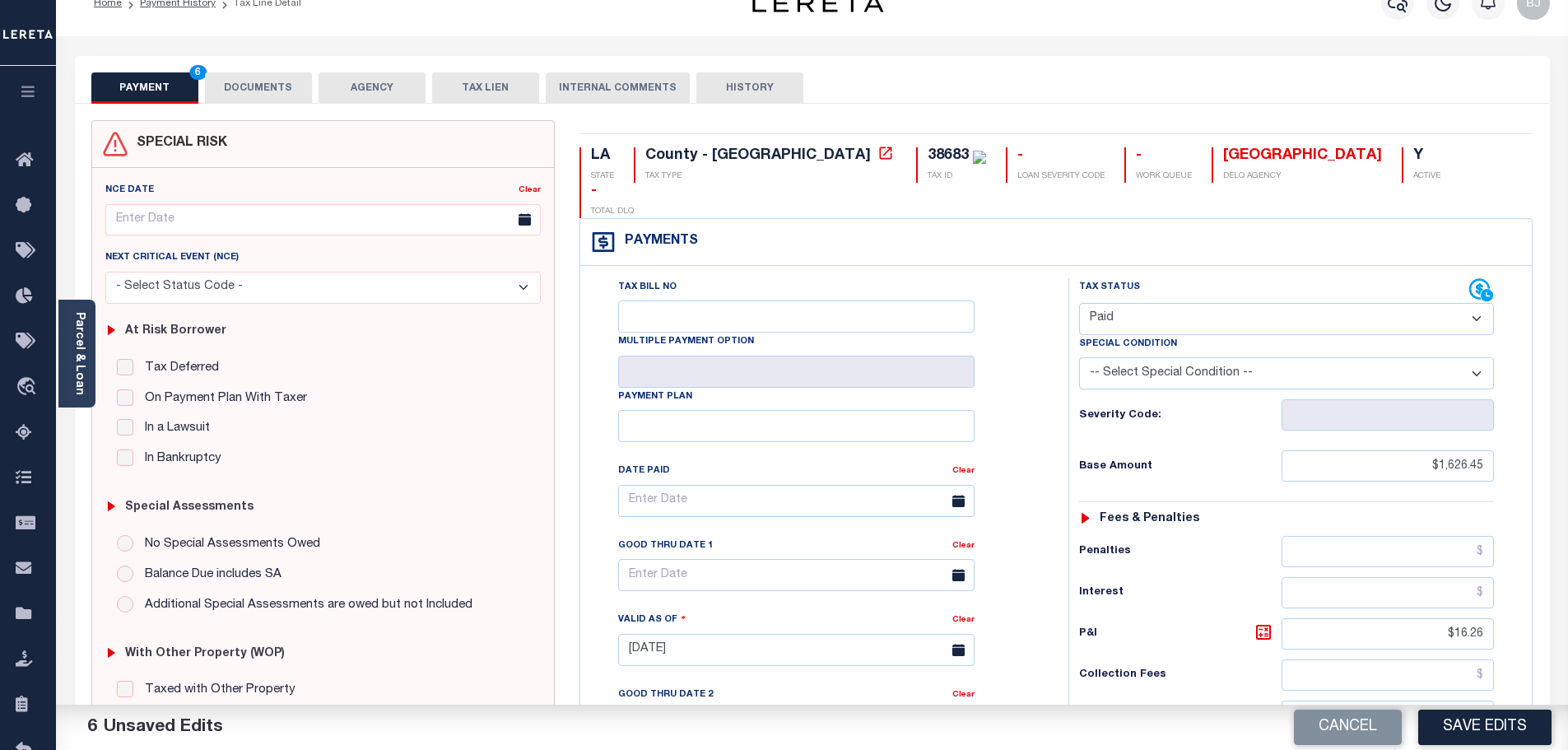
scroll to position [0, 0]
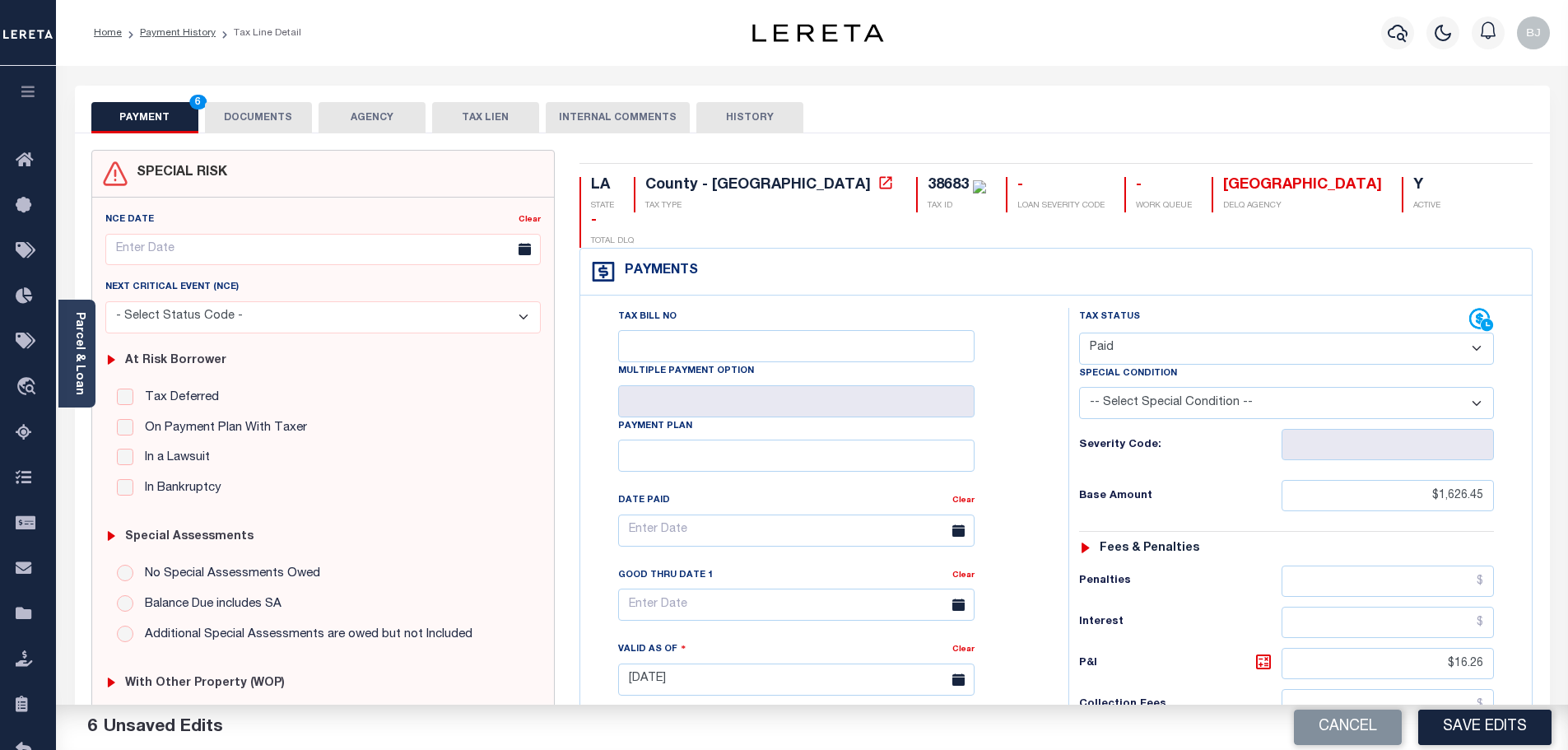
click at [292, 118] on button "DOCUMENTS" at bounding box center [258, 118] width 107 height 31
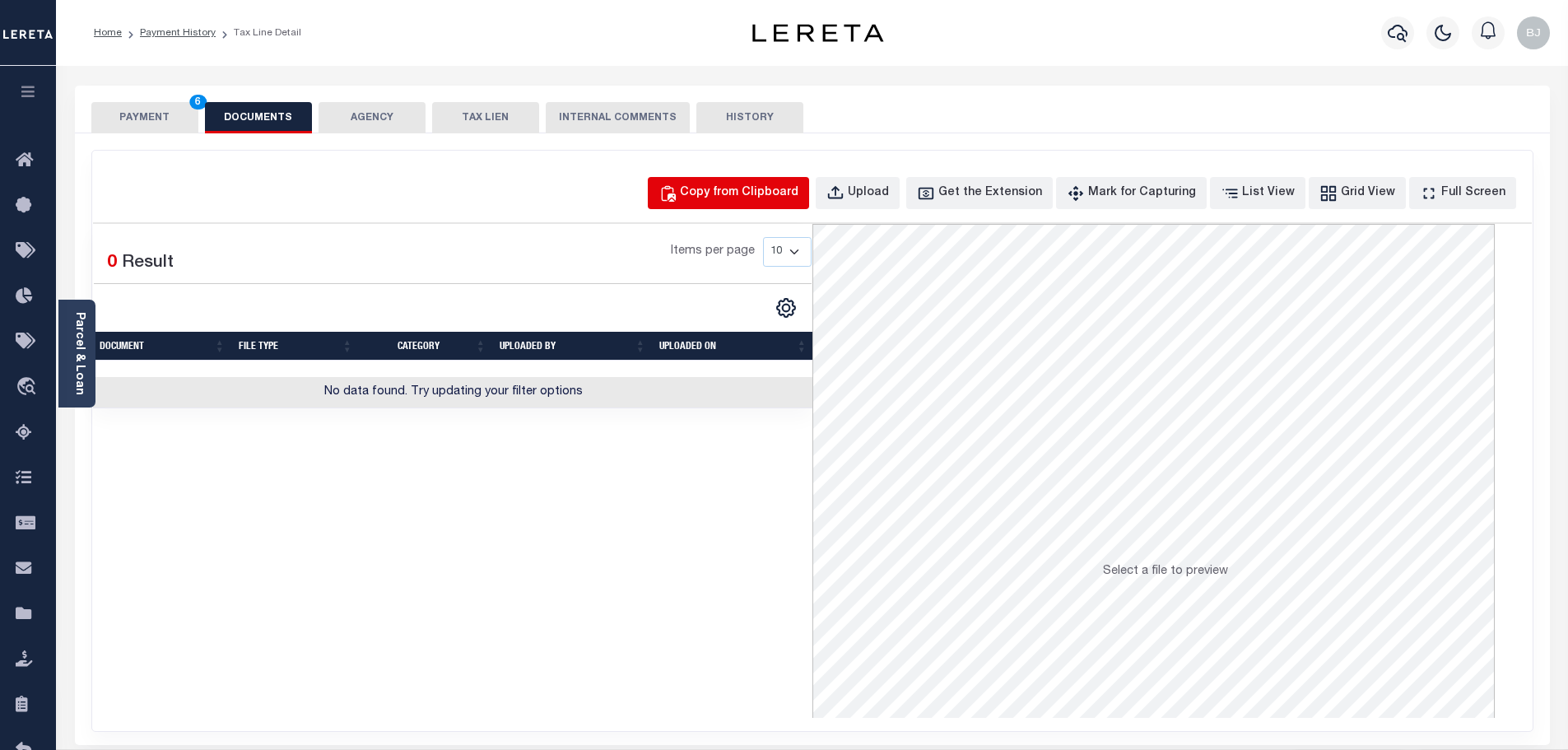
click at [711, 205] on button "Copy from Clipboard" at bounding box center [729, 193] width 162 height 32
select select "POP"
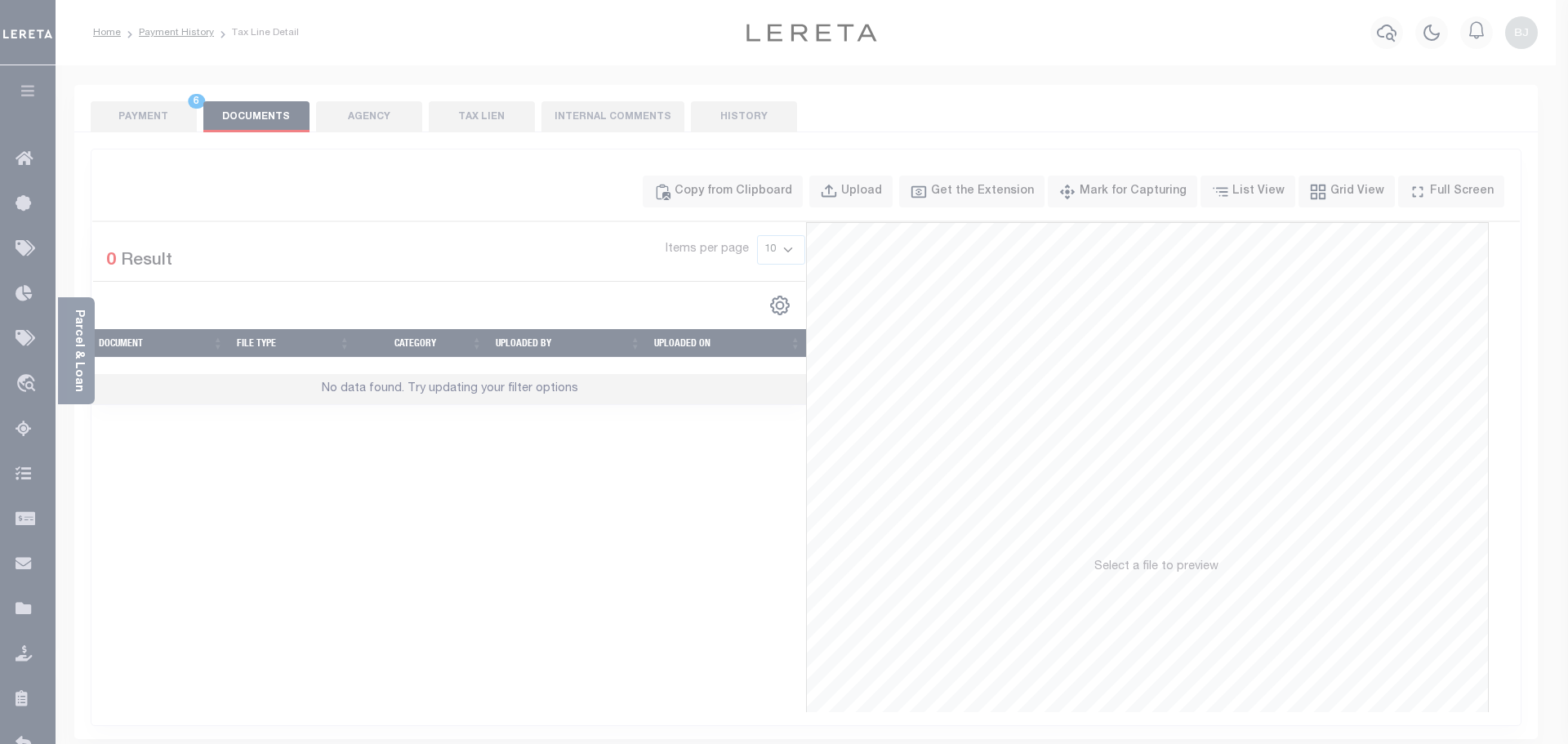
click at [0, 0] on span "Paste copied image" at bounding box center [0, 0] width 0 height 0
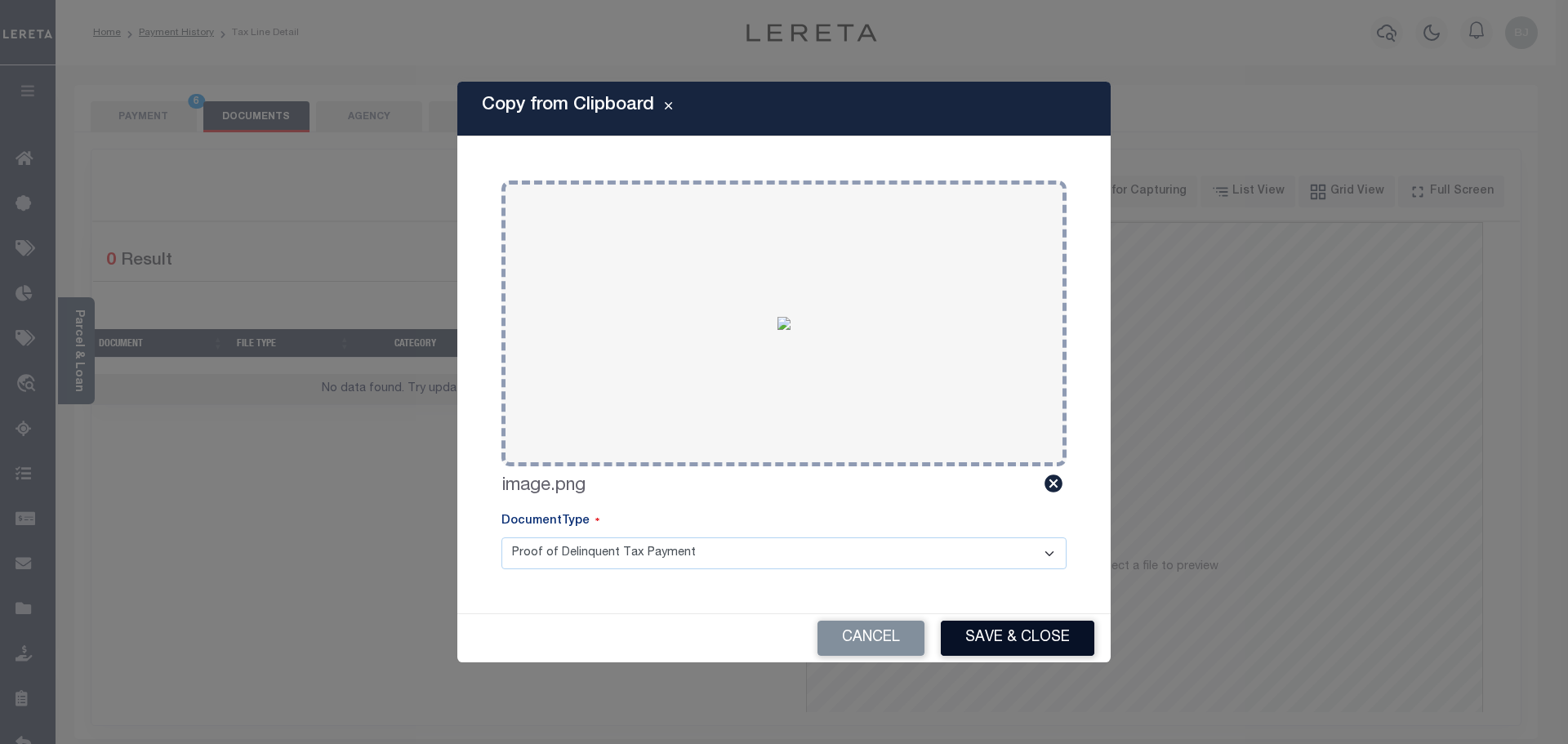
click at [1053, 642] on button "Save & Close" at bounding box center [1018, 637] width 154 height 36
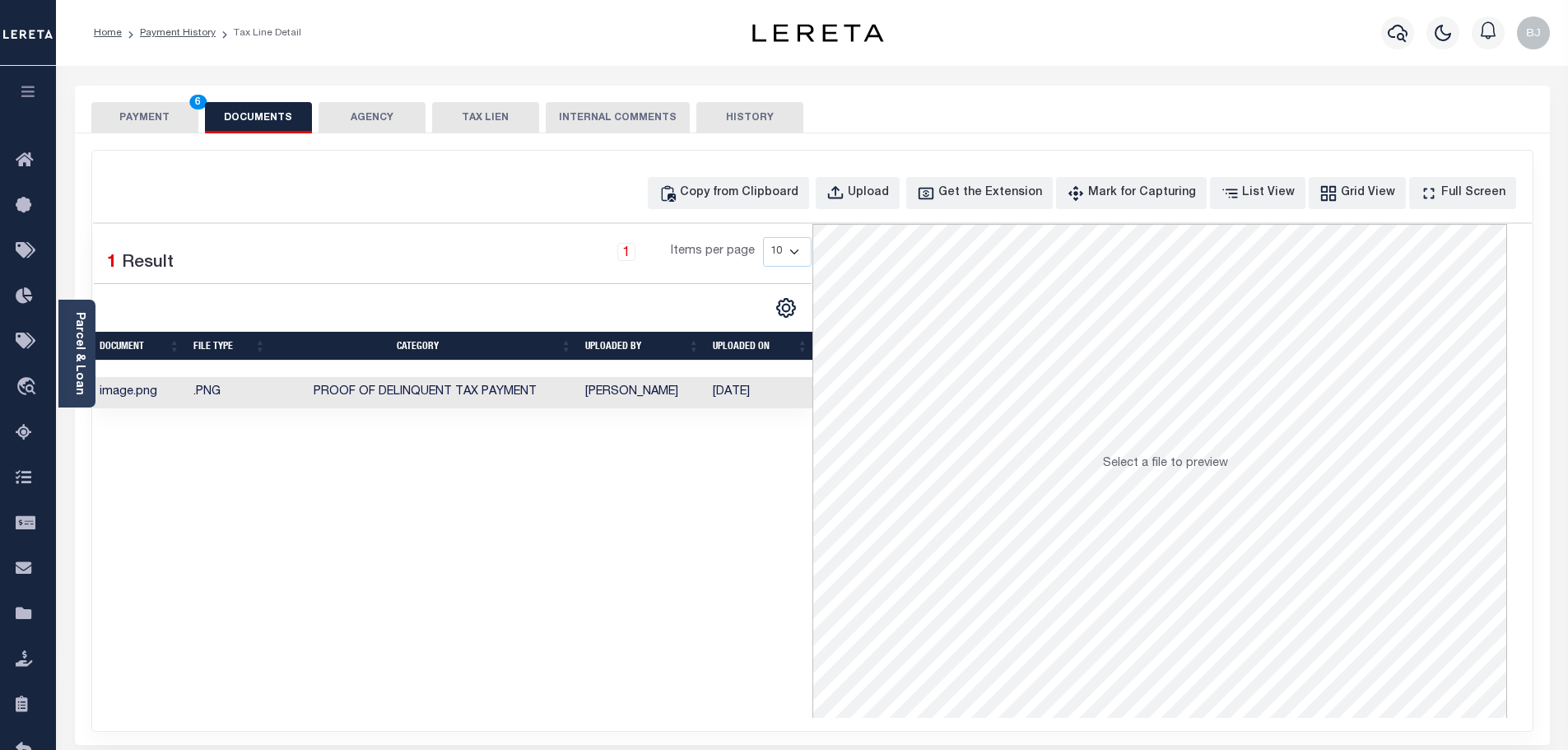
click at [156, 121] on button "PAYMENT 6" at bounding box center [145, 118] width 107 height 31
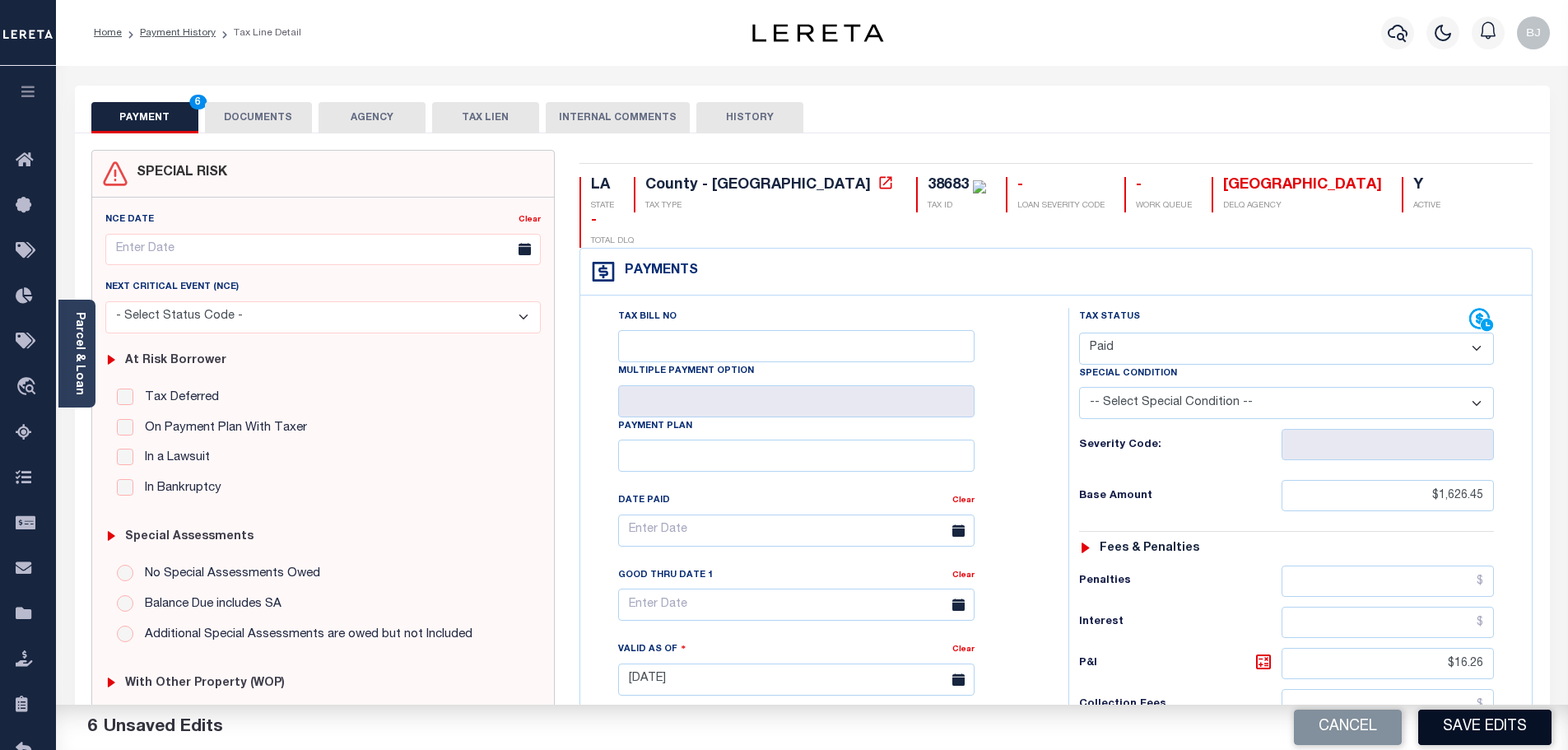
click at [1504, 720] on button "Save Edits" at bounding box center [1484, 727] width 133 height 36
checkbox input "false"
type input "$1,626.45"
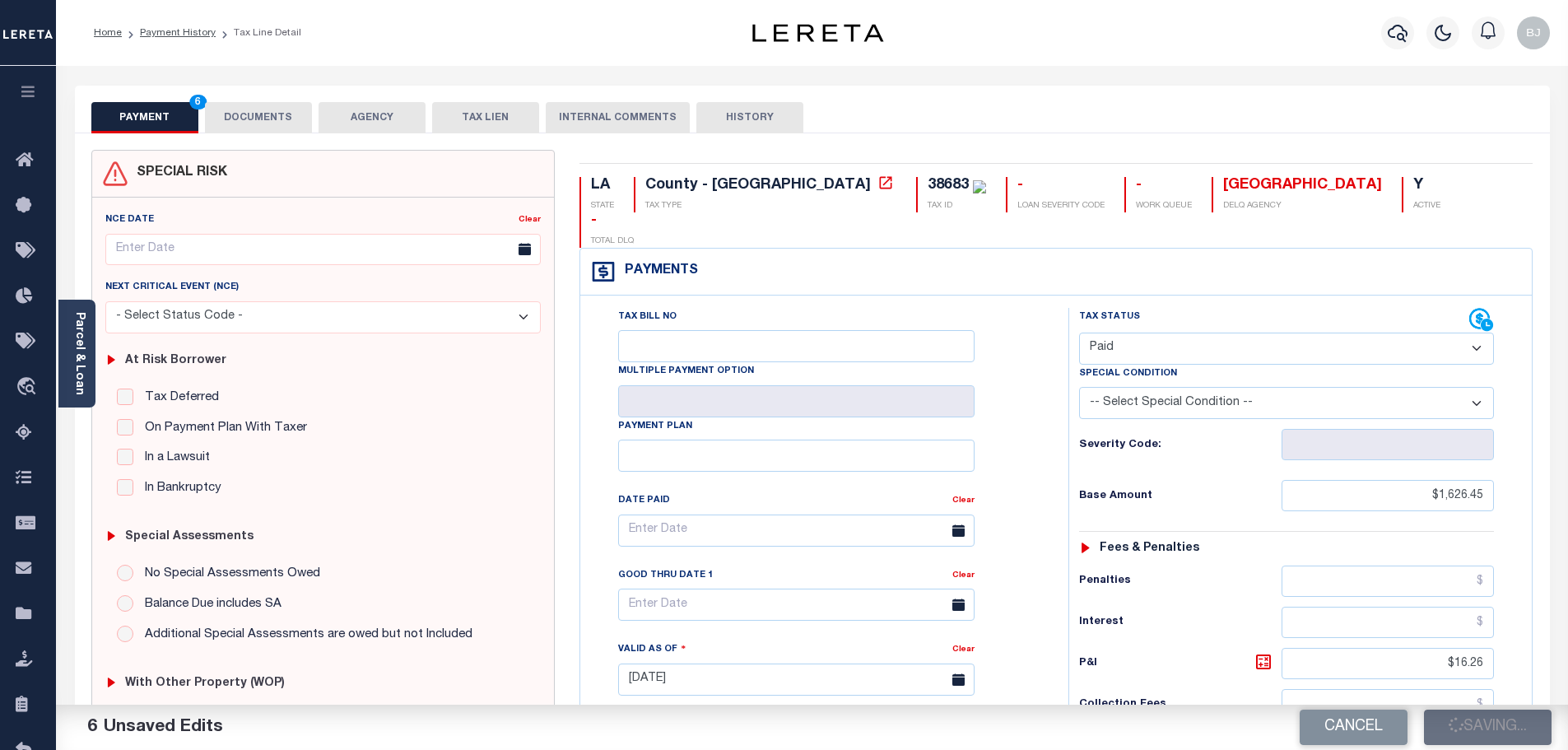
type input "$16.26"
type input "$1,642.71"
type input "$0"
